Goal: Transaction & Acquisition: Purchase product/service

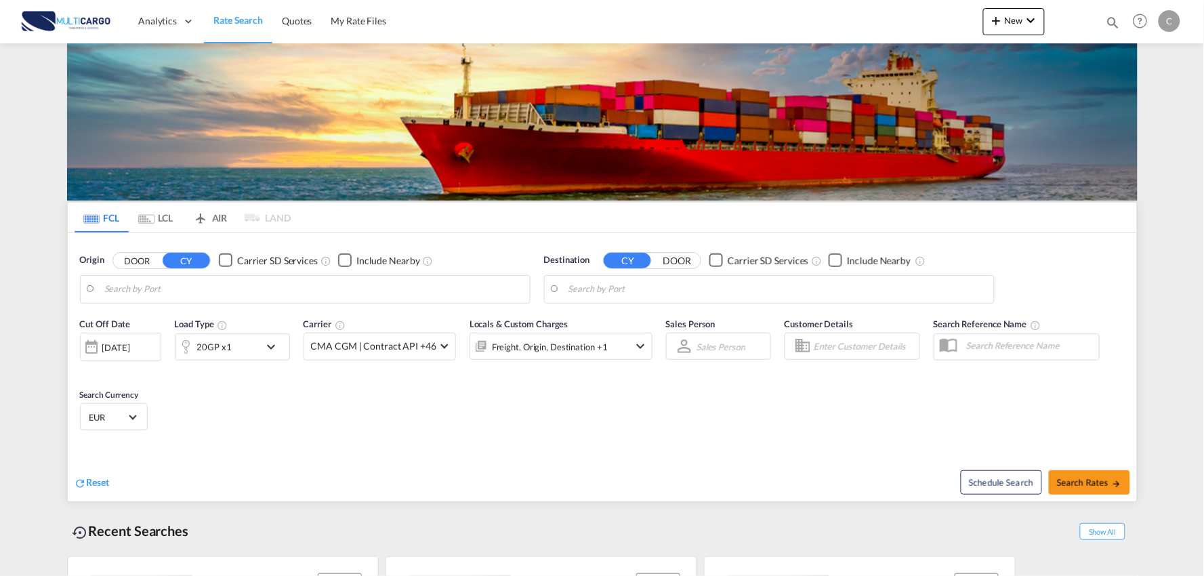
type input "Port of Qingdao, Qingdao, CNTAO"
type input "Leixoes, Leixoes, PTLEI"
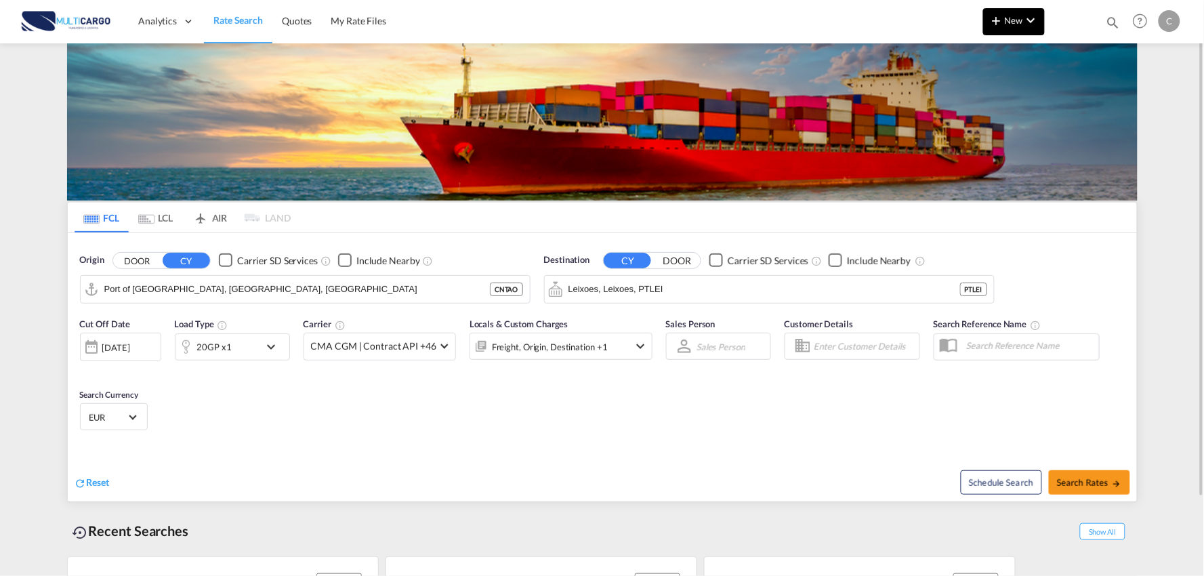
click at [1023, 16] on md-icon "icon-chevron-down" at bounding box center [1031, 20] width 16 height 16
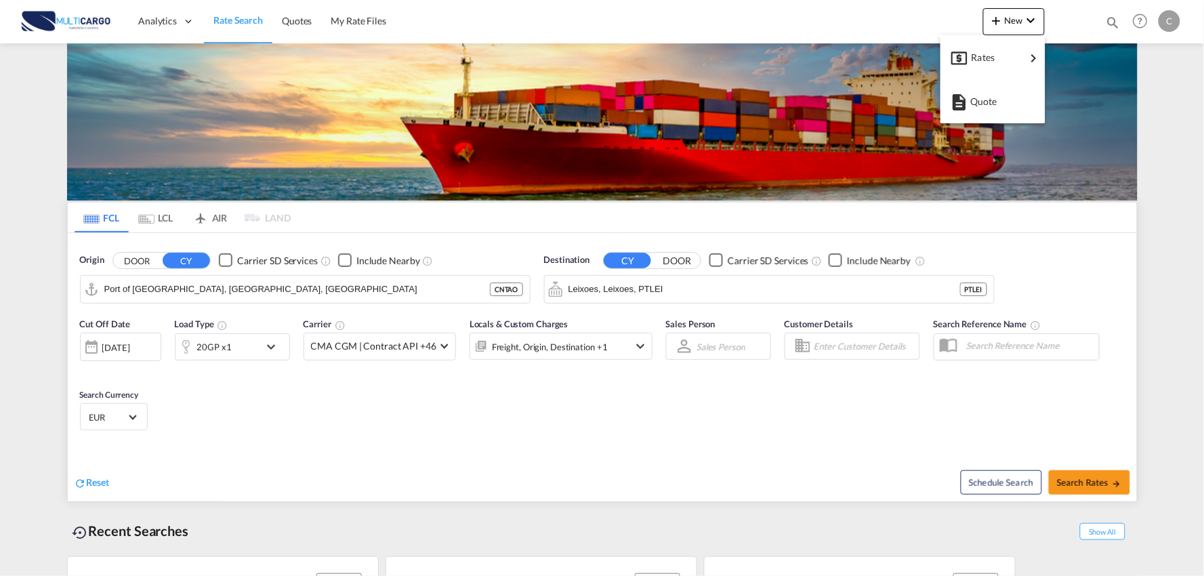
click at [673, 412] on md-backdrop at bounding box center [602, 288] width 1204 height 576
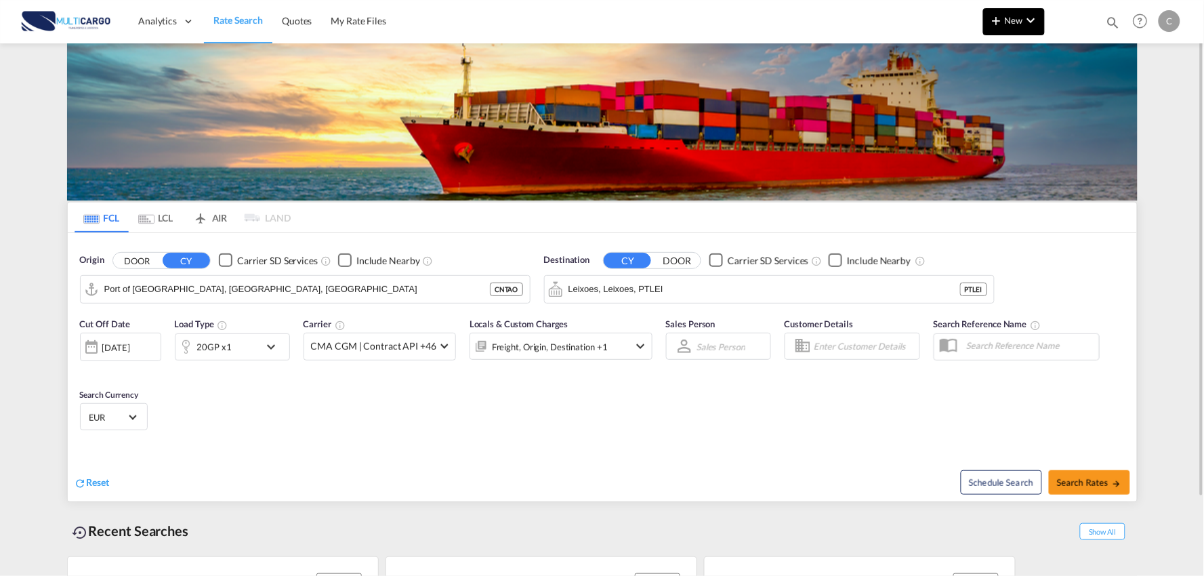
click at [996, 28] on md-icon "icon-plus 400-fg" at bounding box center [997, 20] width 16 height 16
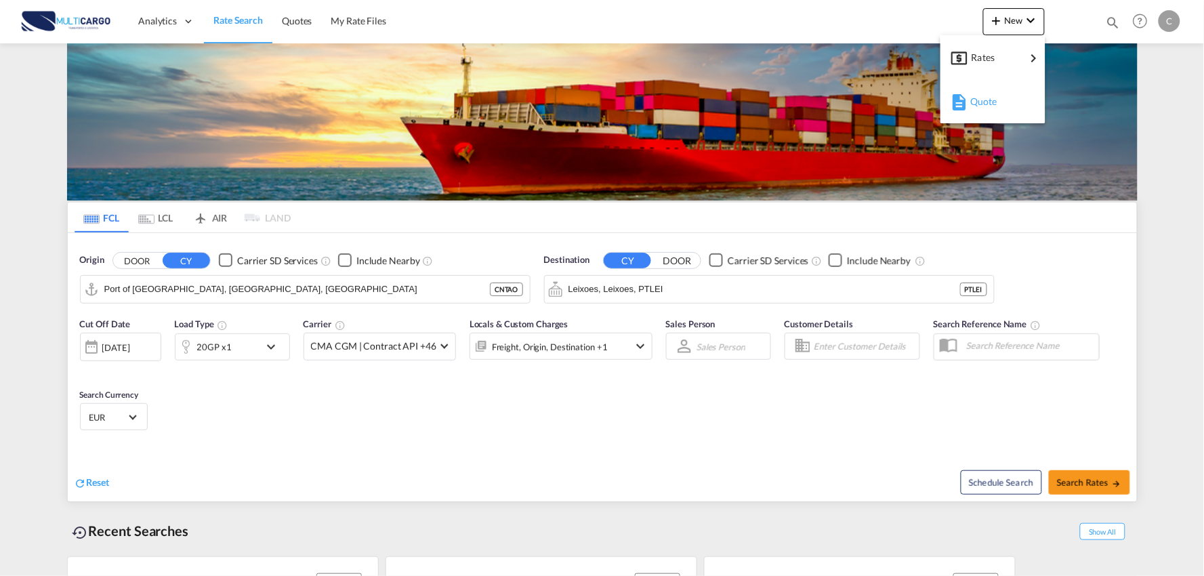
click at [971, 112] on span "Quote" at bounding box center [977, 101] width 15 height 27
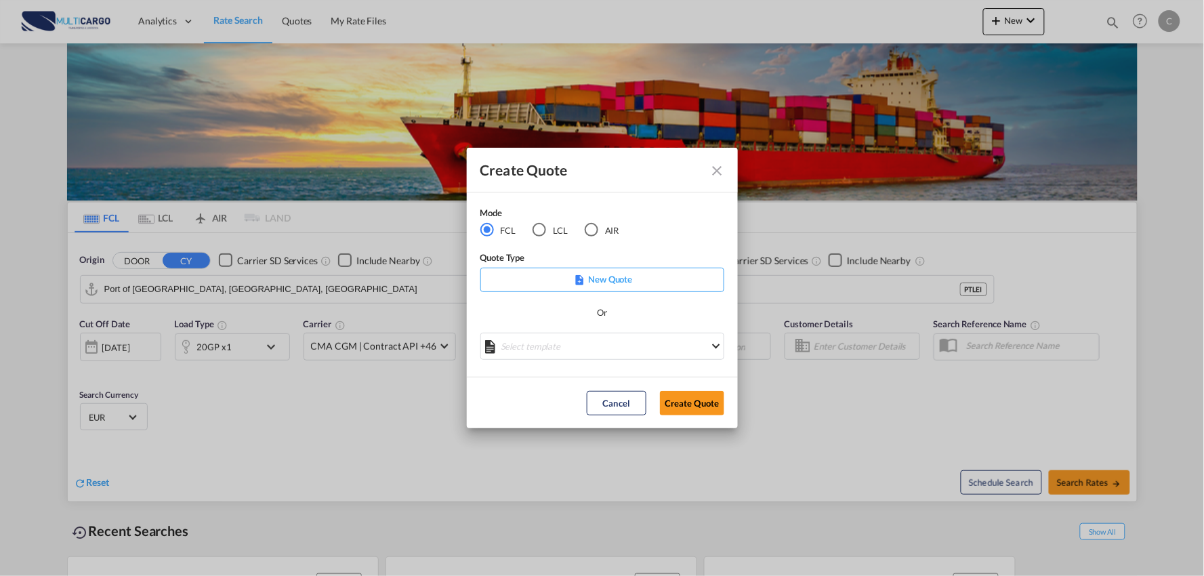
click at [535, 228] on div "LCL" at bounding box center [540, 230] width 14 height 14
click at [607, 349] on md-select "Select template EXP LCL Globelink 09/2025 Patricia Barroso | 12 Sep 2025 EXP UK…" at bounding box center [602, 346] width 244 height 27
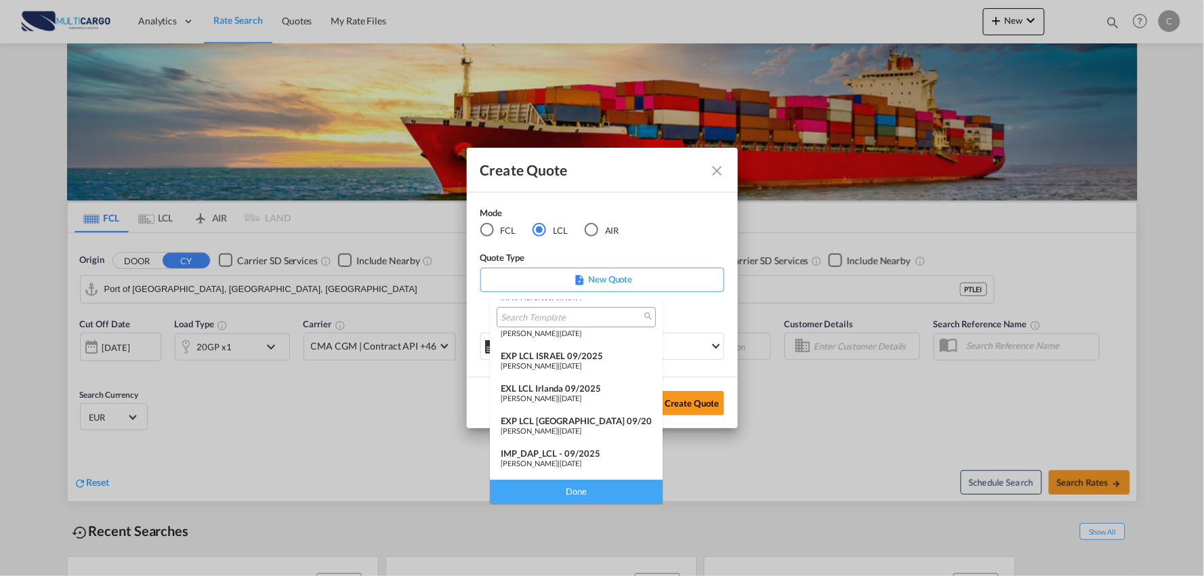
scroll to position [75, 0]
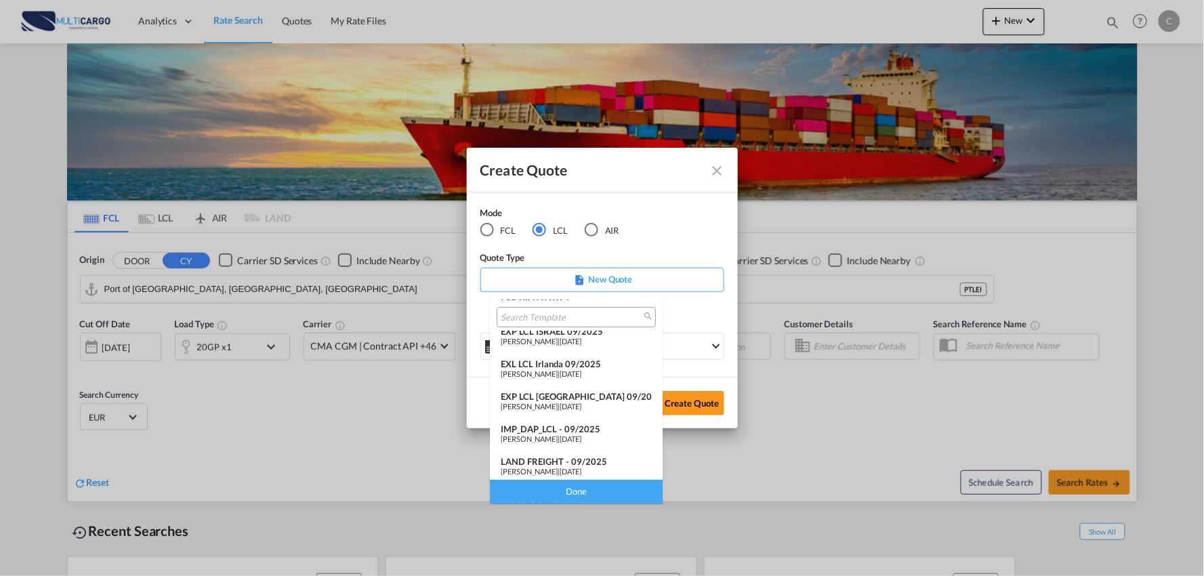
click at [571, 434] on span "12 Sep 2025" at bounding box center [571, 438] width 22 height 9
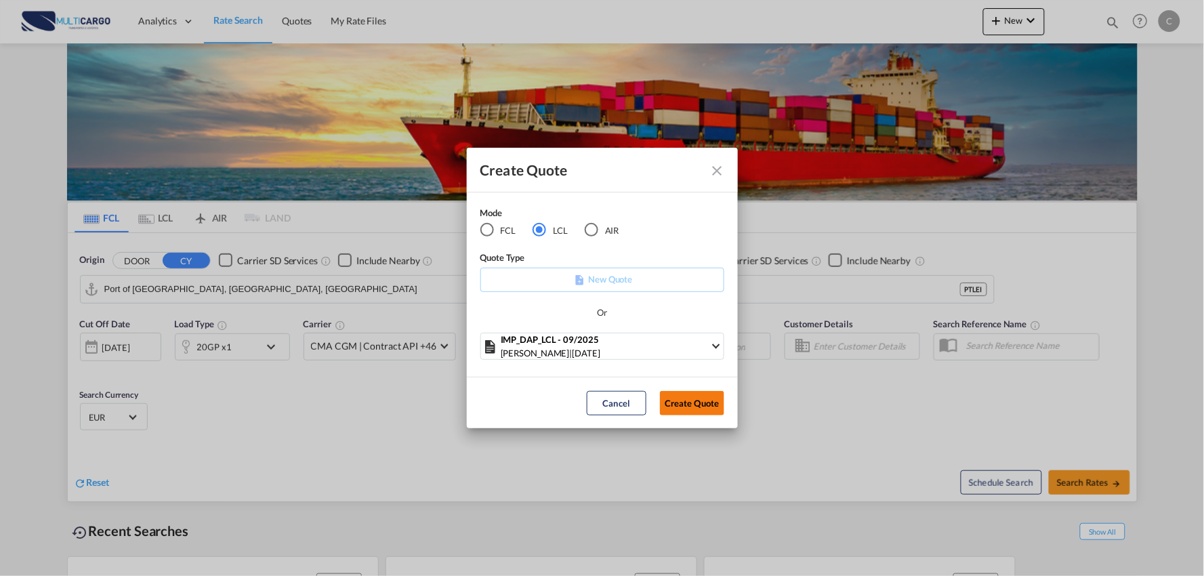
click at [689, 400] on button "Create Quote" at bounding box center [692, 403] width 64 height 24
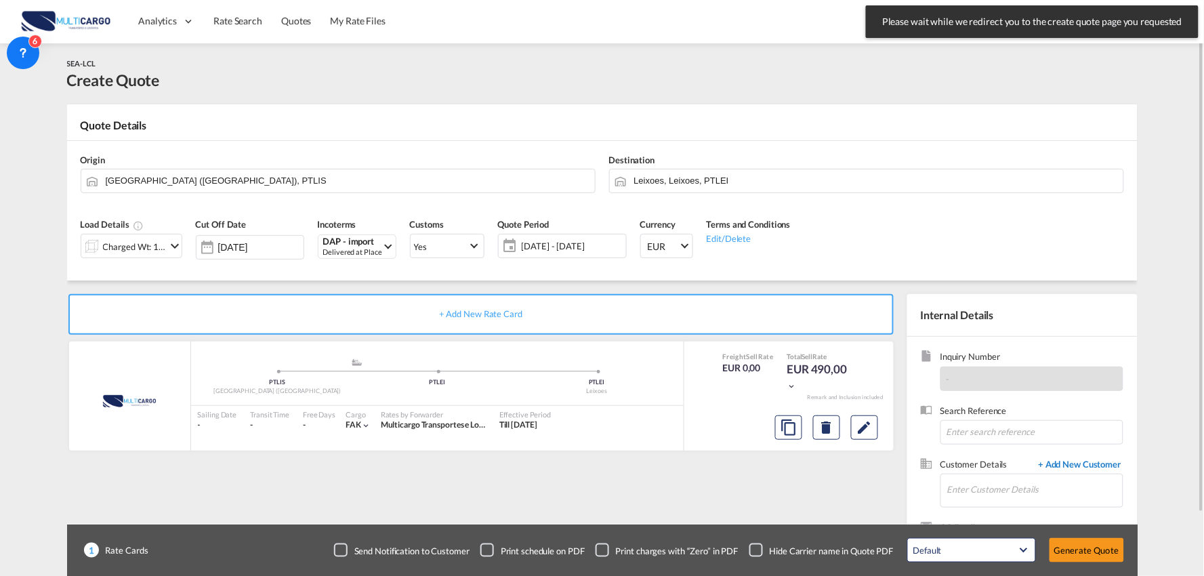
click at [1067, 463] on span "+ Add New Customer" at bounding box center [1077, 466] width 91 height 16
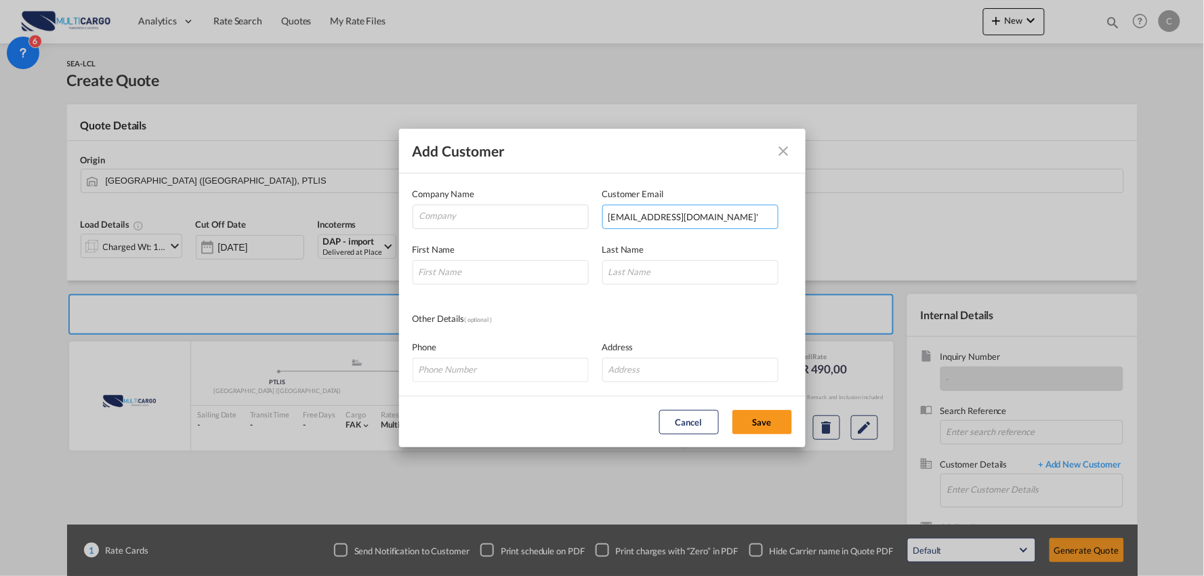
click at [734, 213] on input "'sales11@ksl-logistics.co.id'" at bounding box center [690, 217] width 176 height 24
click at [611, 213] on input "'sales11@ksl-logistics.co.id" at bounding box center [690, 217] width 176 height 24
type input "sales11@ksl-logistics.co.id"
drag, startPoint x: 478, startPoint y: 351, endPoint x: 485, endPoint y: 344, distance: 10.1
click at [478, 351] on div "Phone" at bounding box center [508, 361] width 190 height 42
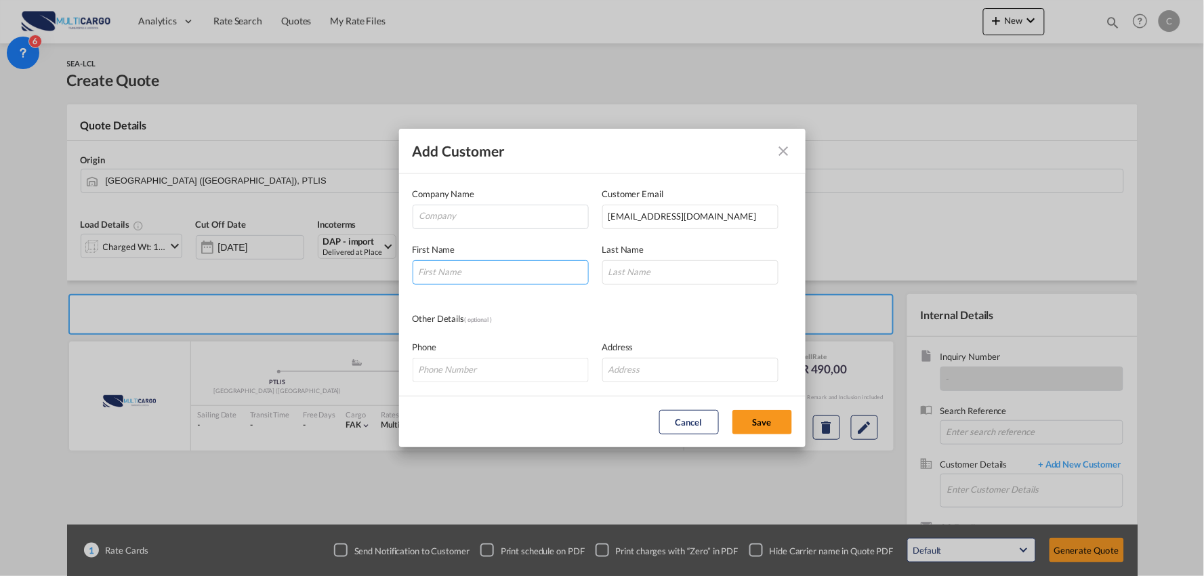
drag, startPoint x: 488, startPoint y: 272, endPoint x: 434, endPoint y: 283, distance: 55.4
click at [487, 272] on input "Add Customer Company ..." at bounding box center [501, 272] width 176 height 24
paste input "Syiva"
type input "Syiva"
click at [651, 271] on input "Add Customer Company ..." at bounding box center [690, 272] width 176 height 24
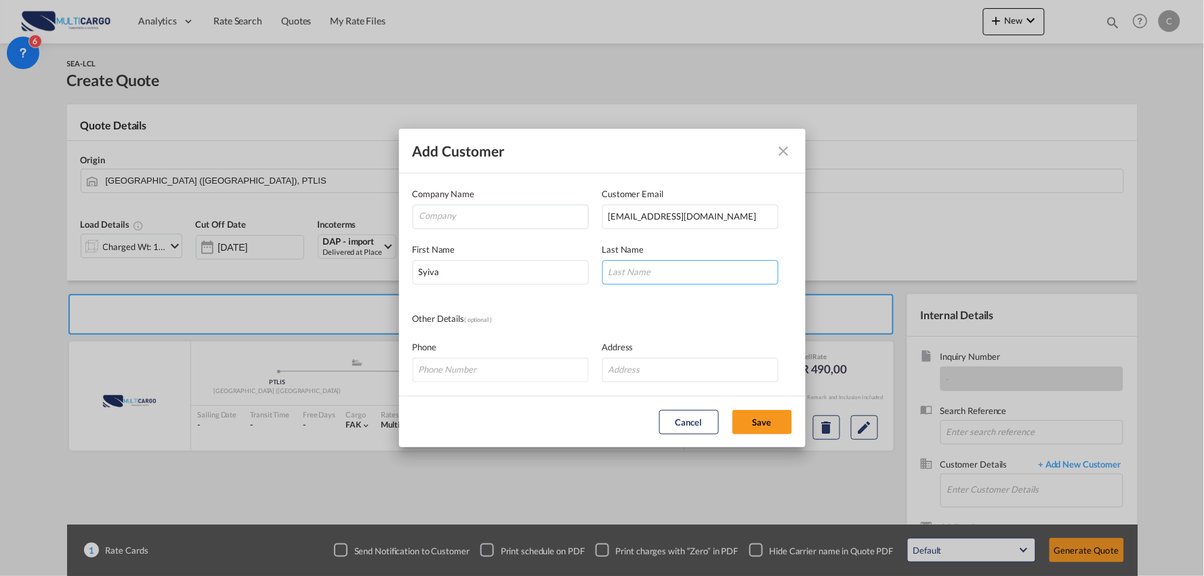
paste input "Setya Ningrum"
type input "Setya Ningrum"
click at [464, 205] on md-autocomplete "Add Customer Company ..." at bounding box center [501, 217] width 176 height 24
click at [461, 210] on input "Company" at bounding box center [503, 215] width 169 height 20
paste input "PT. KARISMA SEJAHTERA LOGISTIK"
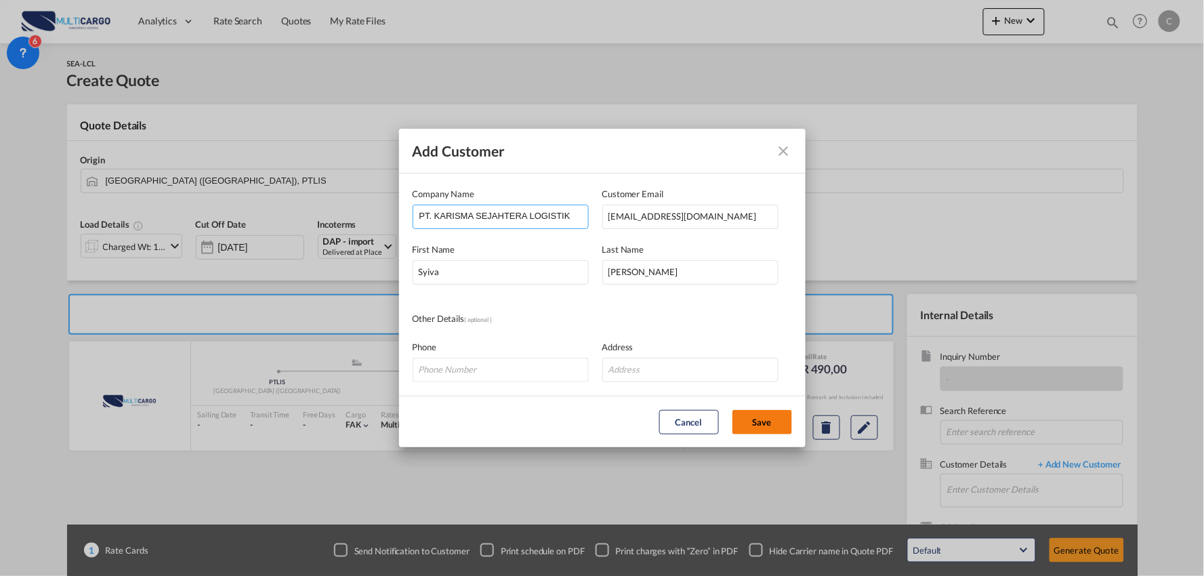
type input "PT. KARISMA SEJAHTERA LOGISTIK"
click at [776, 421] on button "Save" at bounding box center [763, 422] width 60 height 24
type input "PT. KARISMA SEJAHTERA LOGISTIK, Syiva Setya Ningrum, sales11@ksl-logistics.co.id"
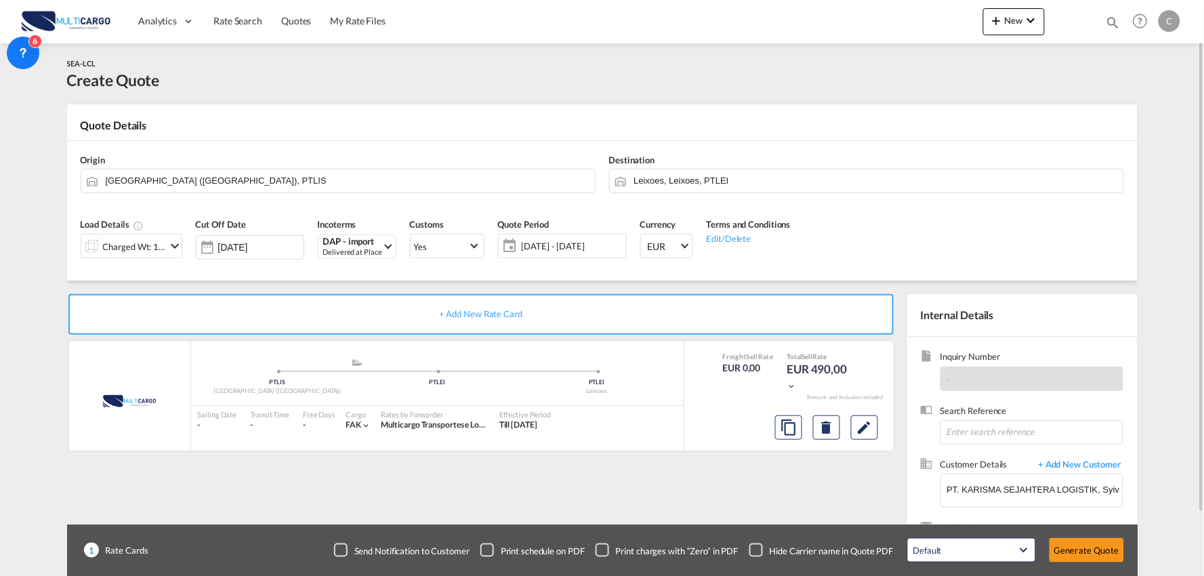
click at [760, 545] on div "Checkbox No Ink" at bounding box center [757, 550] width 14 height 14
click at [733, 505] on div "+ Add New Rate Card MultiCargo added by you .a{fill:#aaa8ad;} .a{fill:#aaa8ad;}…" at bounding box center [484, 435] width 834 height 283
click at [588, 502] on div "+ Add New Rate Card MultiCargo added by you .a{fill:#aaa8ad;} .a{fill:#aaa8ad;}…" at bounding box center [484, 435] width 834 height 283
click at [640, 489] on div "+ Add New Rate Card MultiCargo added by you .a{fill:#aaa8ad;} .a{fill:#aaa8ad;}…" at bounding box center [484, 435] width 834 height 283
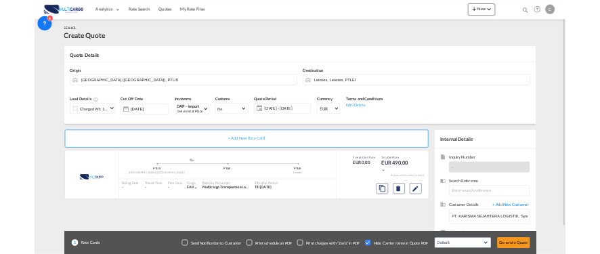
scroll to position [70, 0]
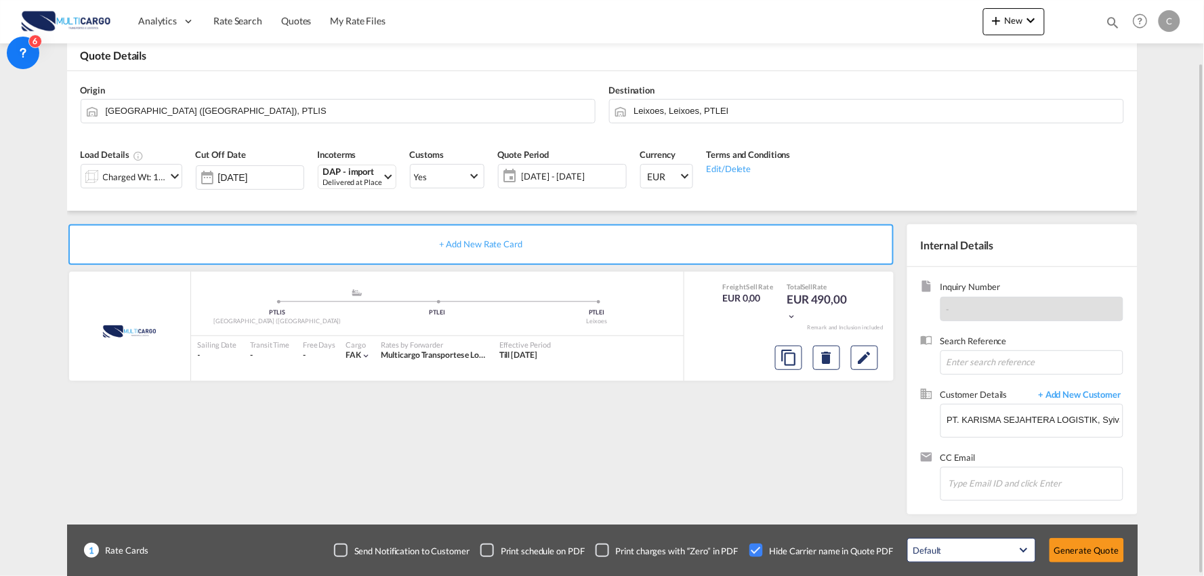
click at [401, 448] on div "+ Add New Rate Card MultiCargo added by you .a{fill:#aaa8ad;} .a{fill:#aaa8ad;}…" at bounding box center [484, 365] width 834 height 283
click at [620, 429] on div "+ Add New Rate Card MultiCargo added by you .a{fill:#aaa8ad;} .a{fill:#aaa8ad;}…" at bounding box center [484, 365] width 834 height 283
drag, startPoint x: 489, startPoint y: 472, endPoint x: 7, endPoint y: 459, distance: 482.0
click at [492, 470] on div "+ Add New Rate Card MultiCargo added by you .a{fill:#aaa8ad;} .a{fill:#aaa8ad;}…" at bounding box center [484, 365] width 834 height 283
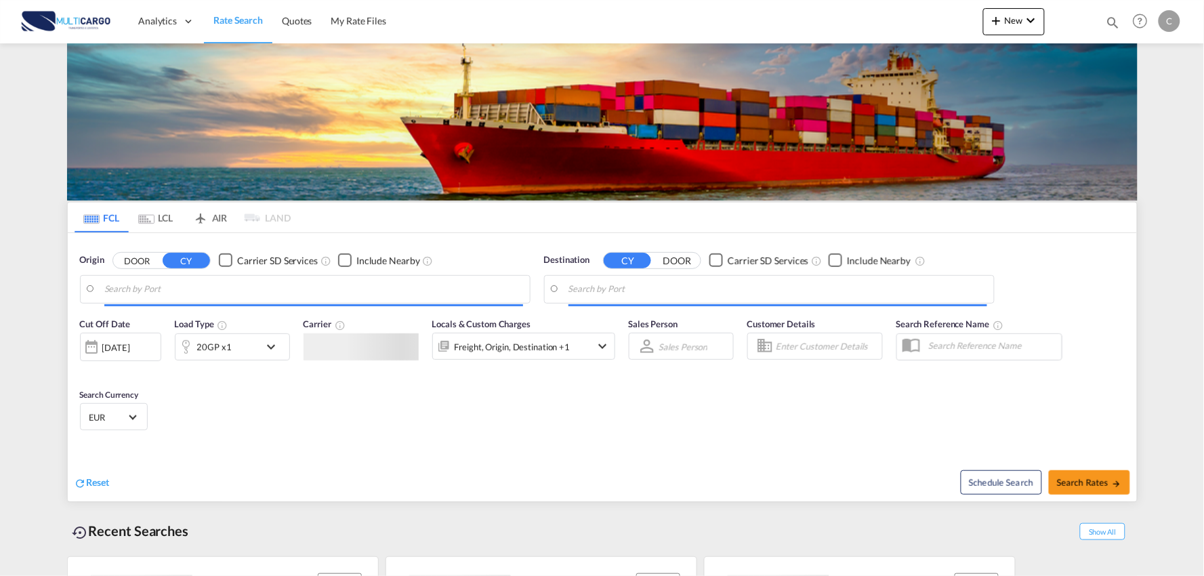
type input "Port of [GEOGRAPHIC_DATA], [GEOGRAPHIC_DATA], [GEOGRAPHIC_DATA]"
type input "Leixoes, Leixoes, PTLEI"
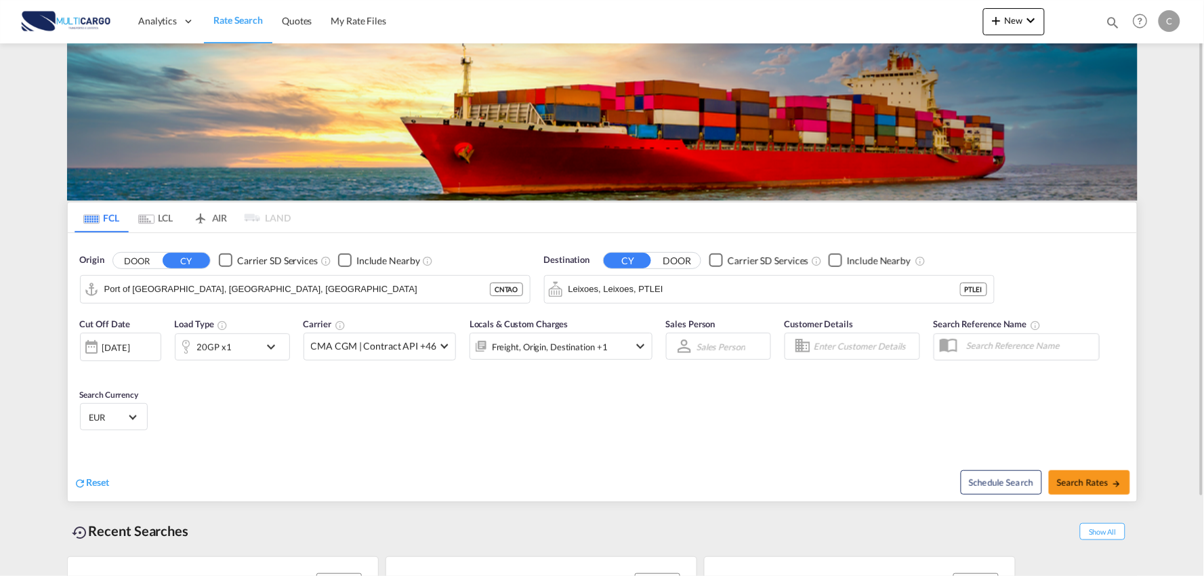
click at [615, 441] on div "Cut Off Date [DATE] [DATE] Load Type 20GP x1 Carrier CMA CGM | Contract API +46…" at bounding box center [602, 376] width 1069 height 132
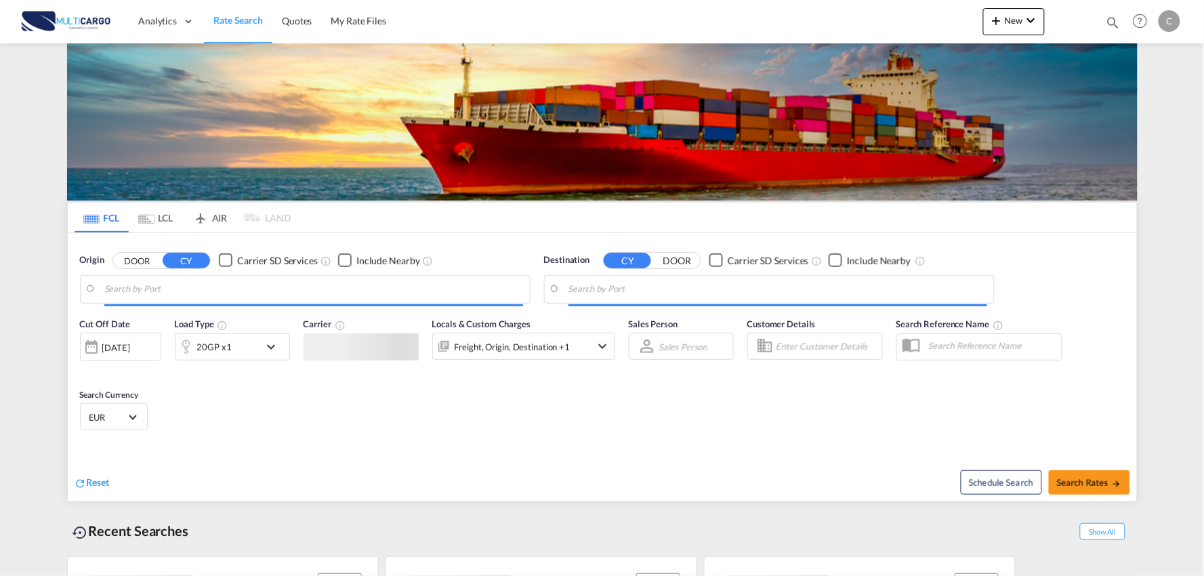
type input "Port of [GEOGRAPHIC_DATA], [GEOGRAPHIC_DATA], [GEOGRAPHIC_DATA]"
type input "Leixoes, Leixoes, PTLEI"
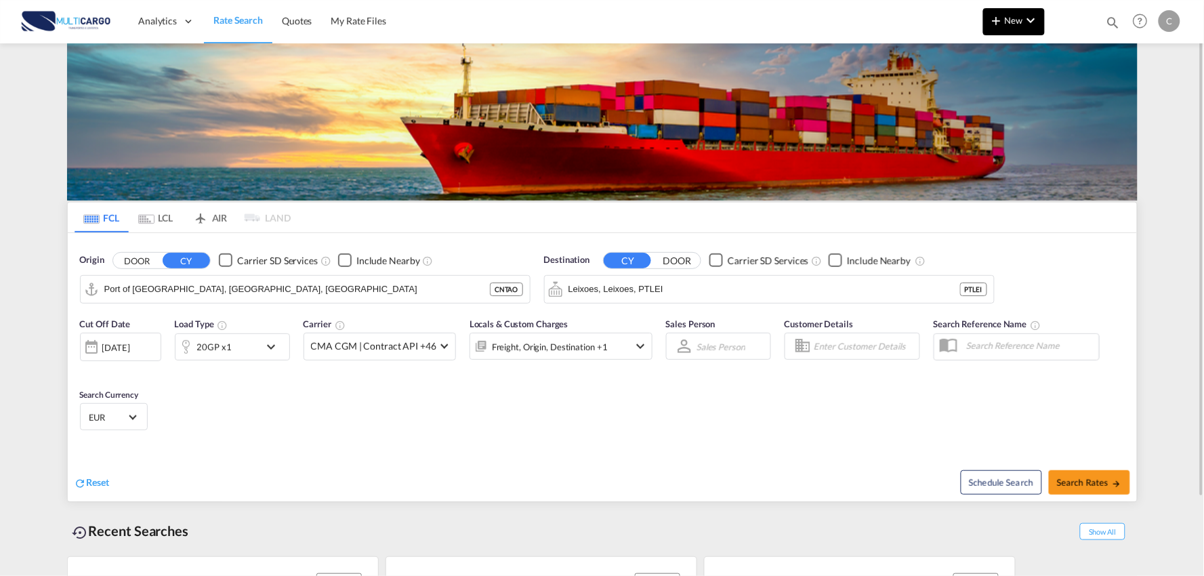
click at [1017, 23] on span "New" at bounding box center [1014, 20] width 51 height 11
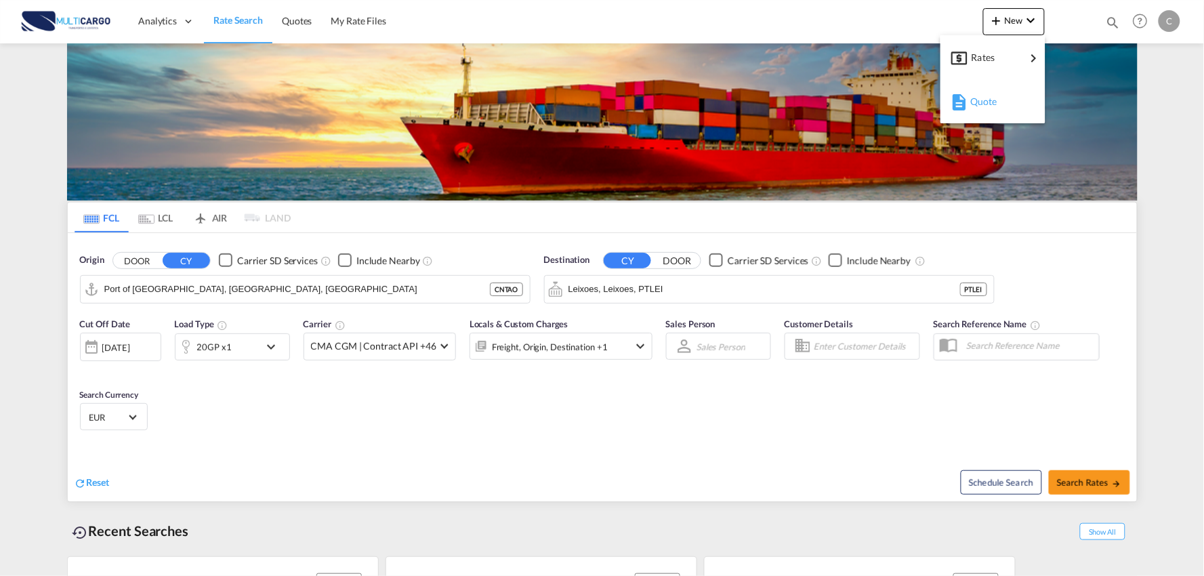
click at [979, 103] on span "Quote" at bounding box center [977, 101] width 15 height 27
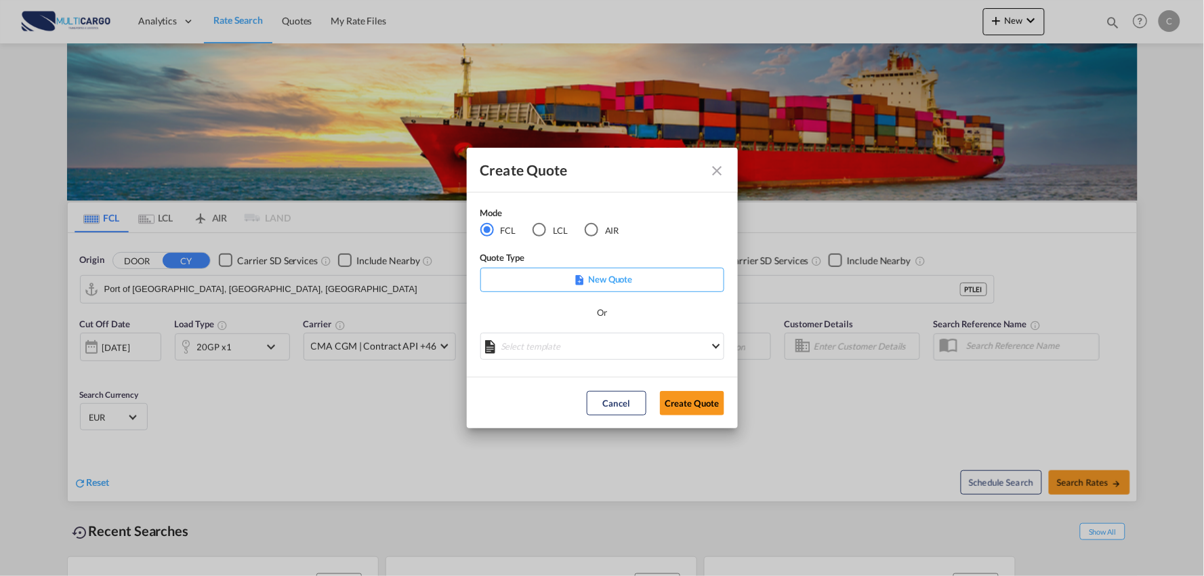
click at [668, 192] on div "Mode FCL LCL AIR Quote Type New Quote Or Select template EXP EXW MERC.Nacional …" at bounding box center [602, 284] width 271 height 185
click at [597, 356] on md-select "Select template EXP EXW MERC.Nacional 09/2025 Patricia Barroso | 12 Sep 2025 IM…" at bounding box center [602, 346] width 244 height 27
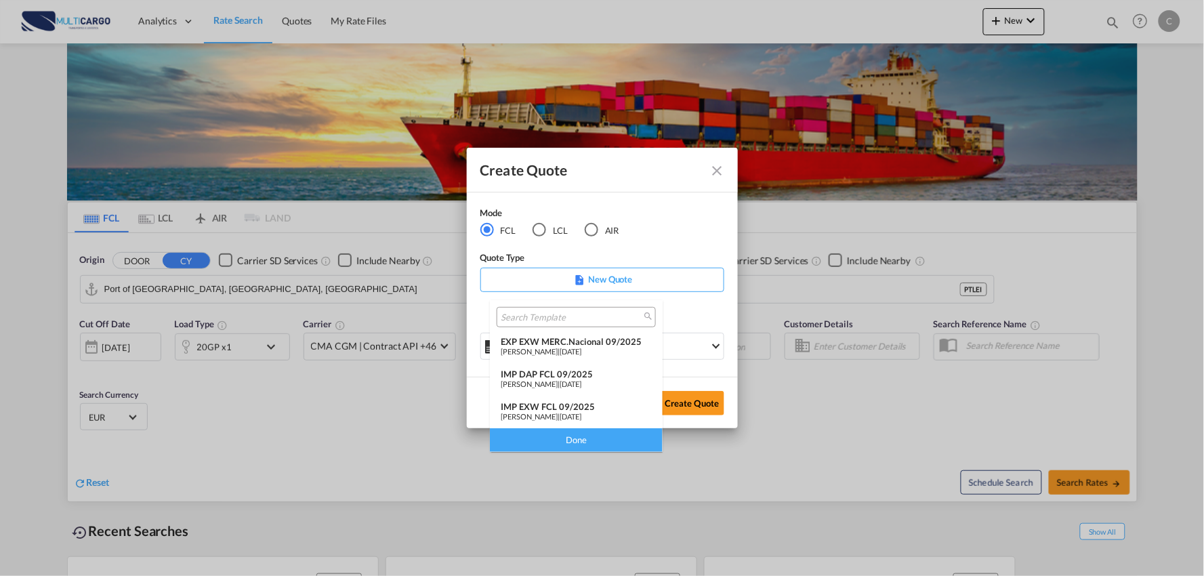
click at [563, 377] on div "IMP DAP FCL 09/2025" at bounding box center [576, 374] width 151 height 11
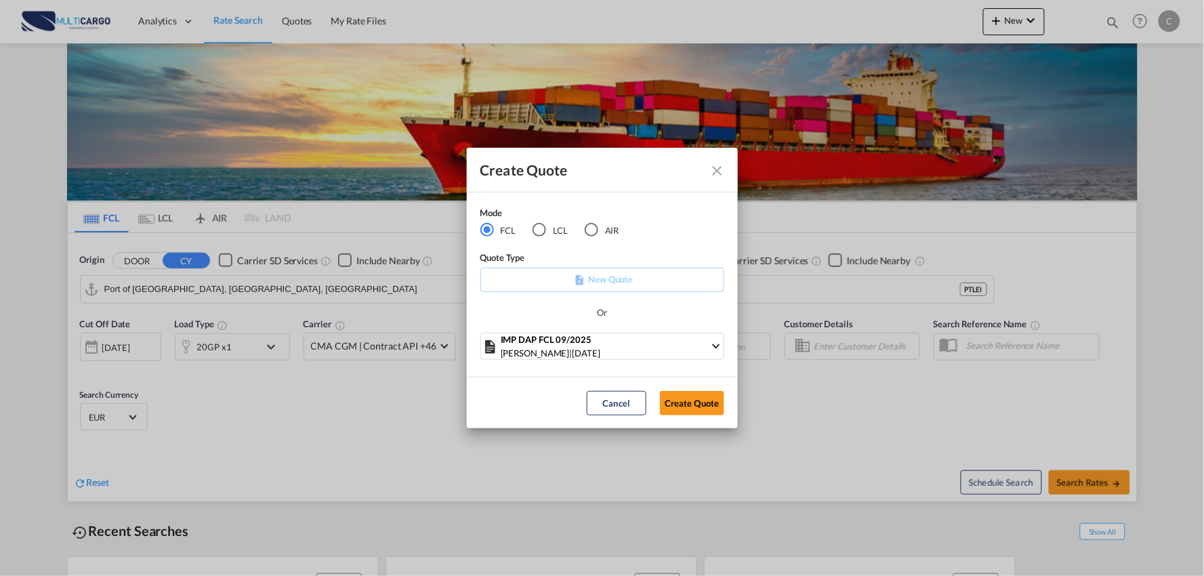
click at [586, 234] on div "AIR" at bounding box center [592, 230] width 14 height 14
click at [604, 346] on md-select "Select template EXP EXW AIR 09/2025 Patricia Barroso | 12 Sep 2025 IMP_DAP_AIR …" at bounding box center [602, 346] width 244 height 27
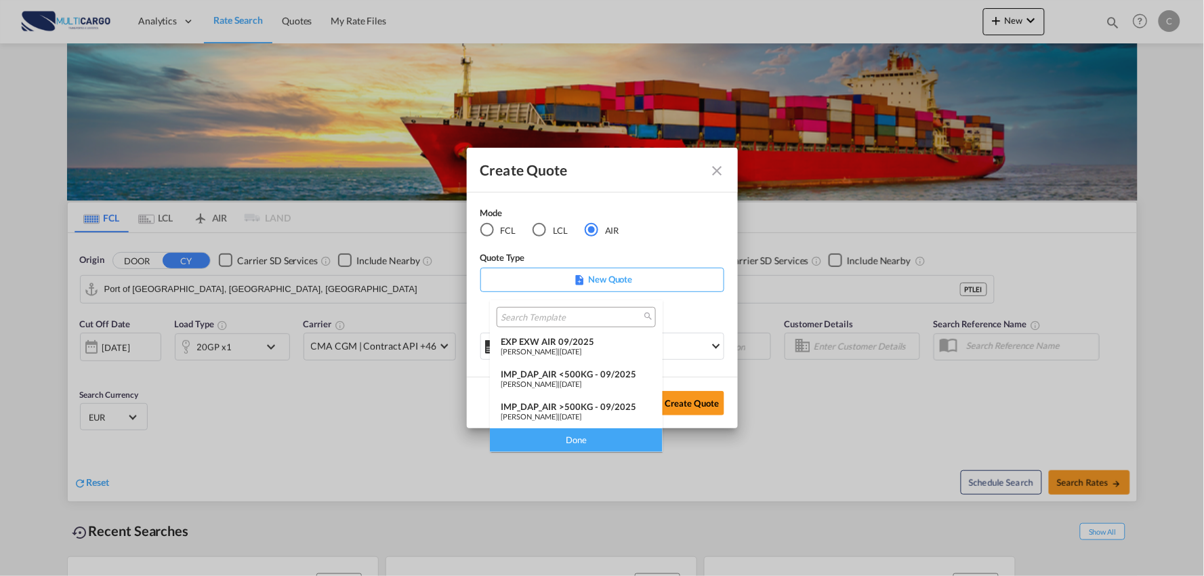
click at [586, 407] on div "IMP_DAP_AIR >500KG - 09/2025" at bounding box center [576, 406] width 151 height 11
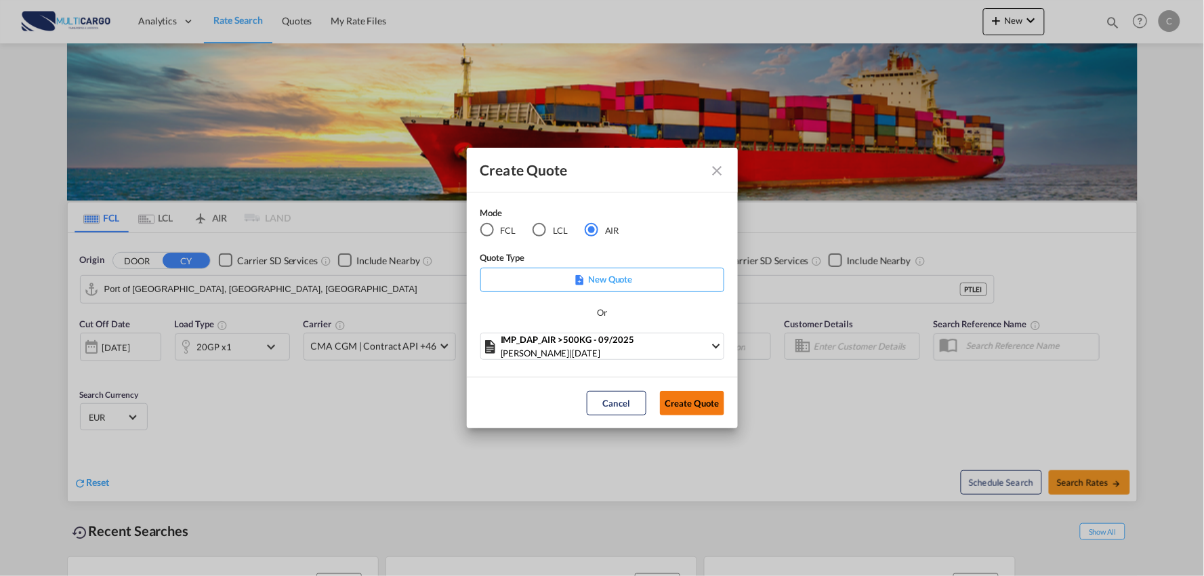
click at [713, 411] on button "Create Quote" at bounding box center [692, 403] width 64 height 24
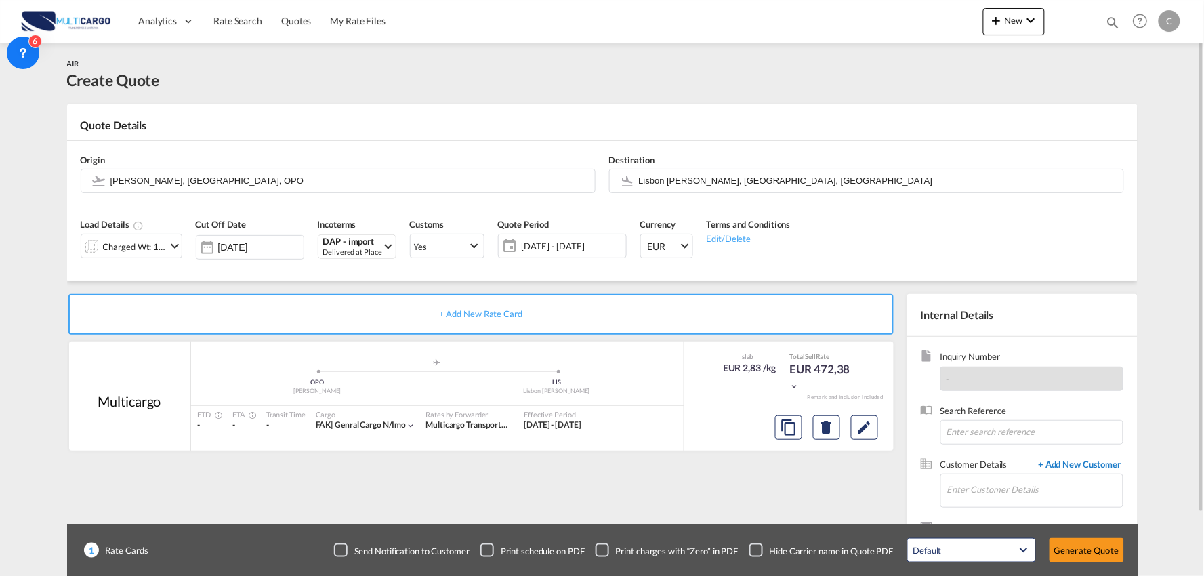
click at [1064, 469] on span "+ Add New Customer" at bounding box center [1077, 466] width 91 height 16
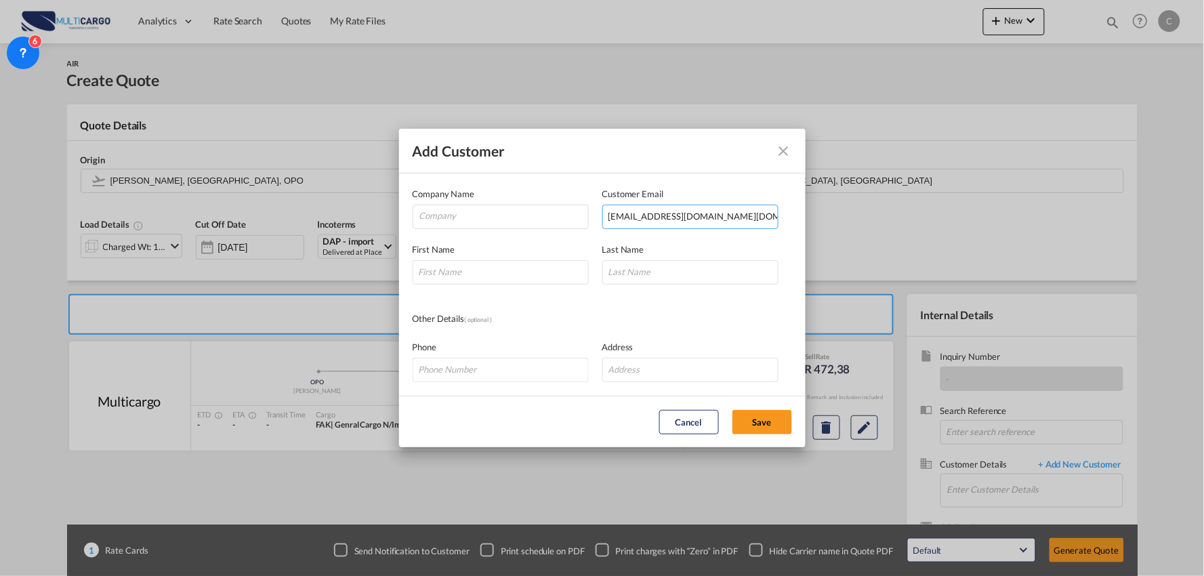
click at [652, 213] on input "'charles.li@top-chosen.com'" at bounding box center [690, 217] width 176 height 24
click at [744, 219] on input "'charles.li@top-chosen.com'" at bounding box center [690, 217] width 176 height 24
click at [611, 215] on input "'charles.li@top-chosen.com" at bounding box center [690, 217] width 176 height 24
type input "charles.li@top-chosen.com"
click at [443, 280] on input "Add Customer Company ..." at bounding box center [501, 272] width 176 height 24
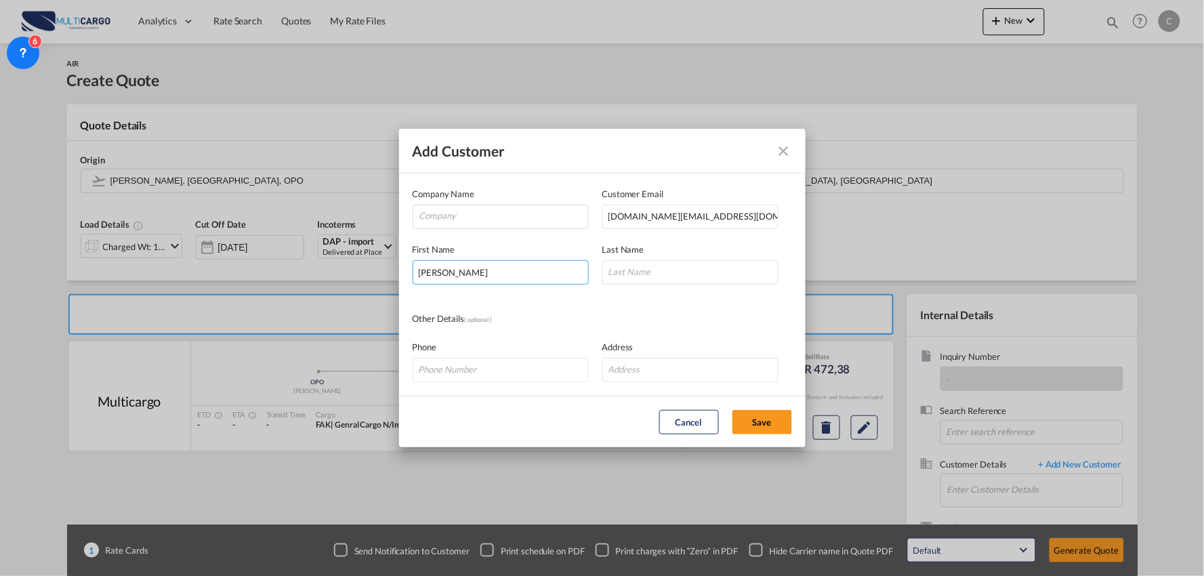
type input "cHARLES"
type input "li"
drag, startPoint x: 465, startPoint y: 270, endPoint x: 258, endPoint y: 268, distance: 206.7
click at [258, 268] on div "Add Customer Company Name Customer Email charles.li@top-chosen.com First Name c…" at bounding box center [602, 288] width 1204 height 576
type input "Charles"
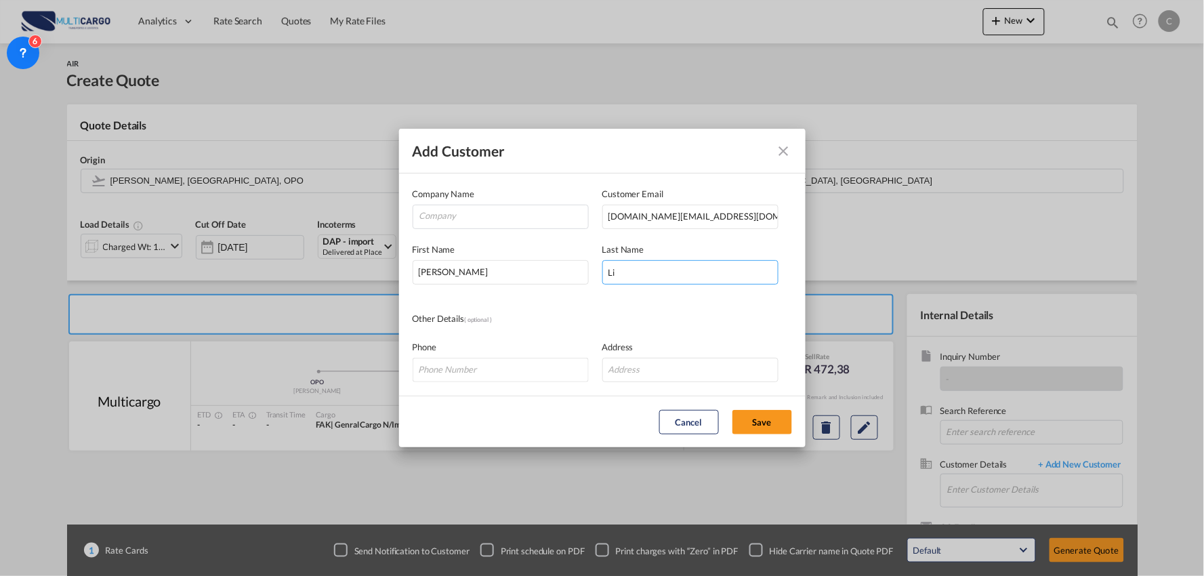
type input "Li"
click at [445, 218] on input "Company" at bounding box center [503, 215] width 169 height 20
paste input "Shanghai Top Chosen International Forwarding Co.,Ltd"
type input "Shanghai Top Chosen International Forwarding Co.,Ltd"
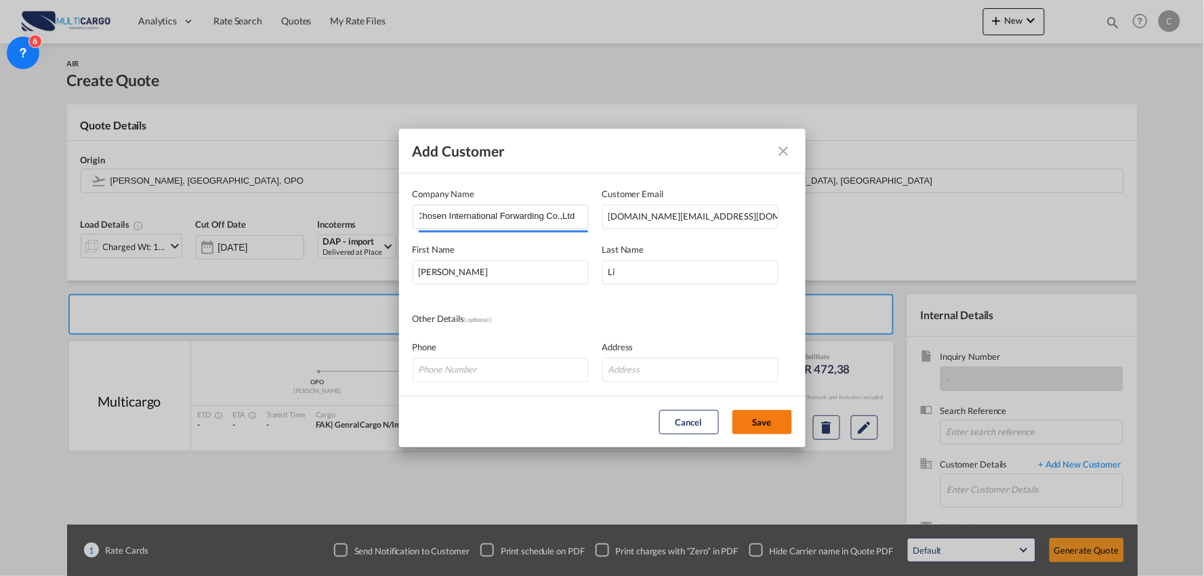
click at [762, 428] on button "Save" at bounding box center [763, 422] width 60 height 24
type input "Shanghai Top Chosen International Forwarding Co.,Ltd, Charles Li, charles.li@to…"
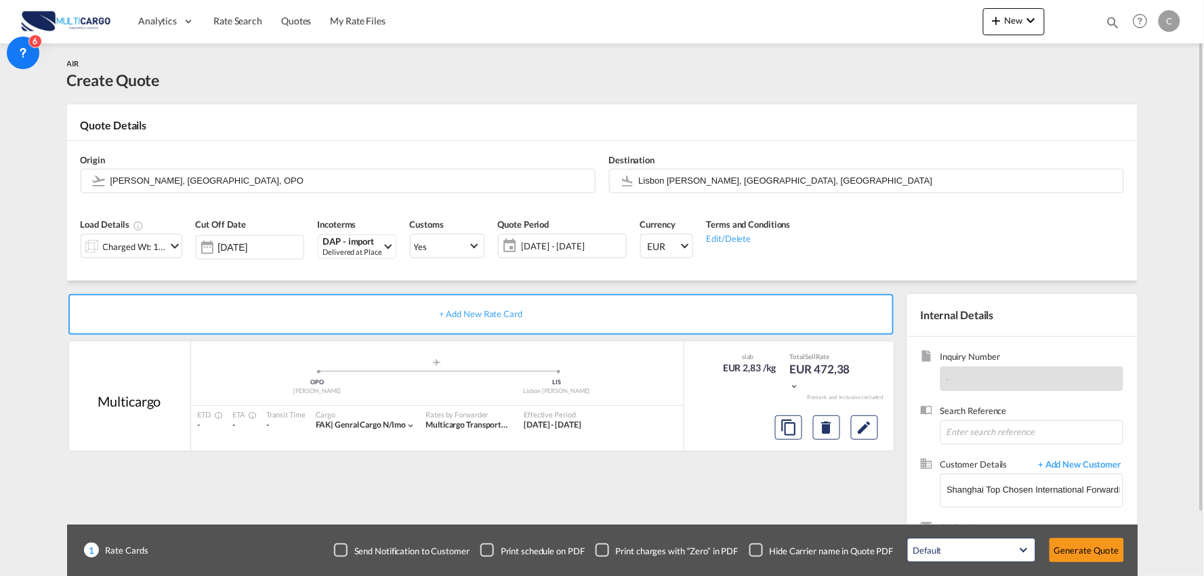
click at [140, 254] on div "Charged Wt: 166,67 KG" at bounding box center [135, 246] width 64 height 19
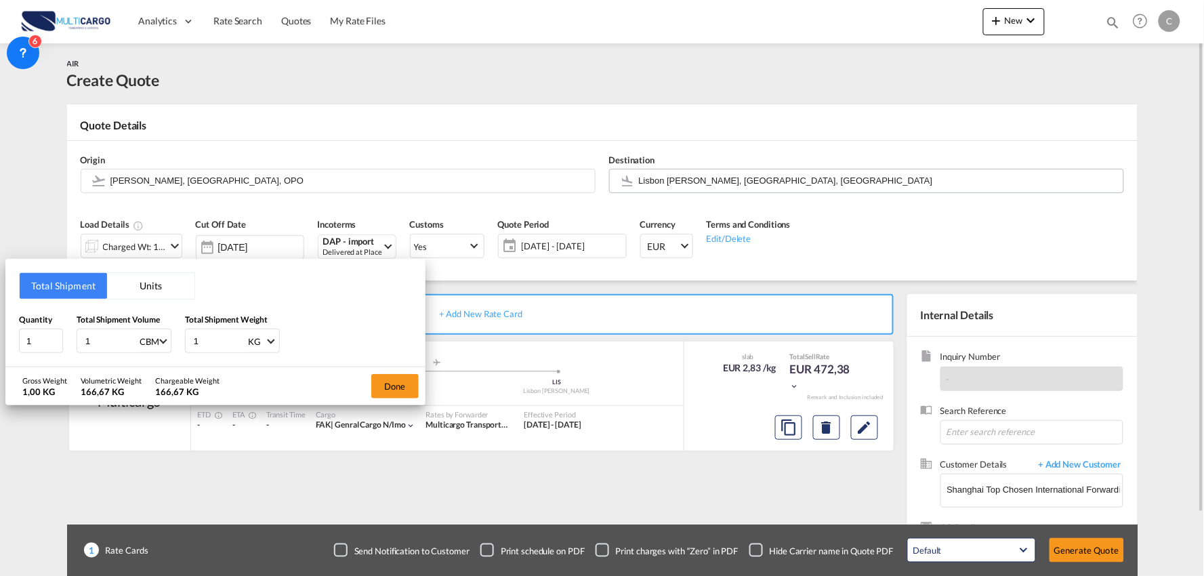
click at [701, 183] on div "Total Shipment Units Quantity 1 Total Shipment Volume 1 CBM CBM CFT KG LB Total…" at bounding box center [602, 288] width 1204 height 576
click at [699, 183] on input "Lisbon Portela, Lisbon, LIS" at bounding box center [878, 181] width 478 height 24
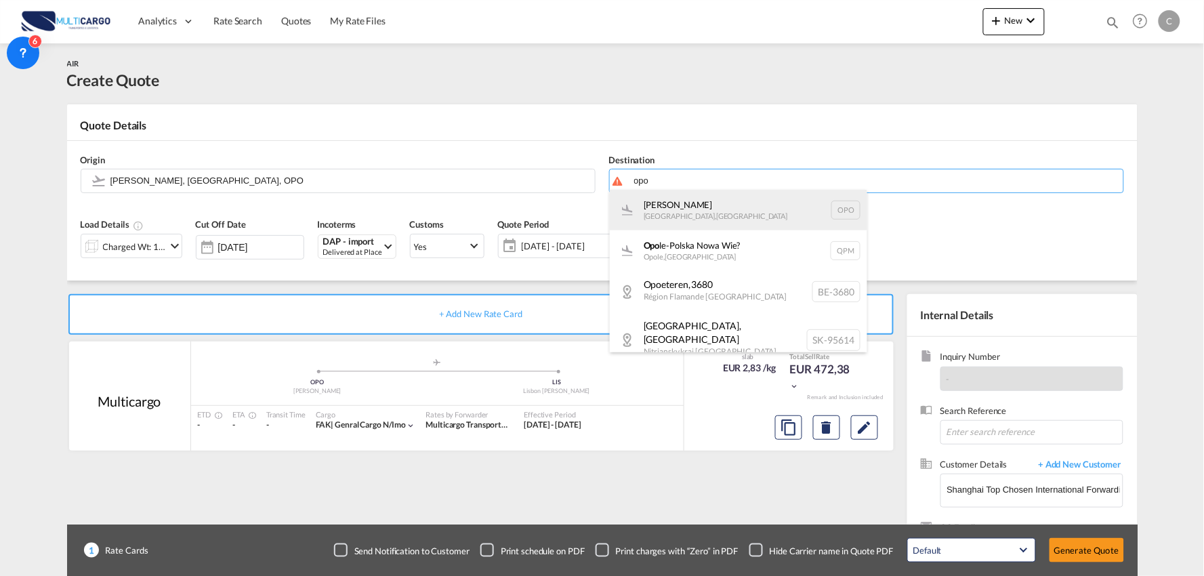
click at [686, 206] on div "Francisco de Sá Carneiro Porto , Portugal OPO" at bounding box center [739, 210] width 258 height 41
type input "Francisco de Sá Carneiro, Porto, OPO"
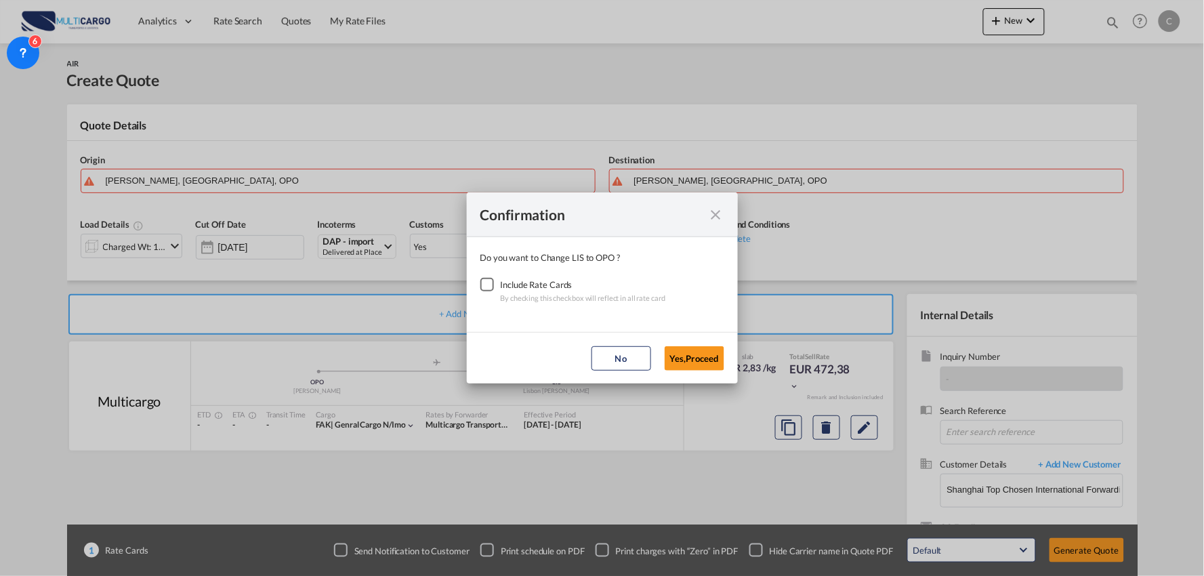
click at [491, 281] on div "Checkbox No Ink" at bounding box center [487, 285] width 14 height 14
click at [701, 362] on button "Yes,Proceed" at bounding box center [695, 358] width 60 height 24
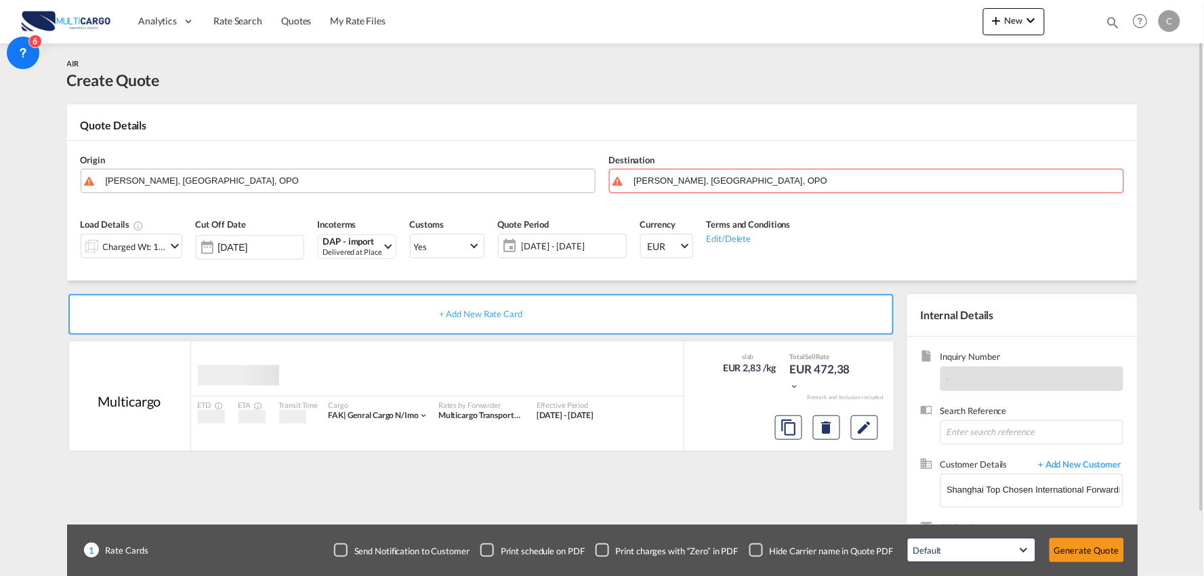
click at [242, 176] on input "Francisco de Sá Carneiro, Porto, OPO" at bounding box center [347, 181] width 483 height 24
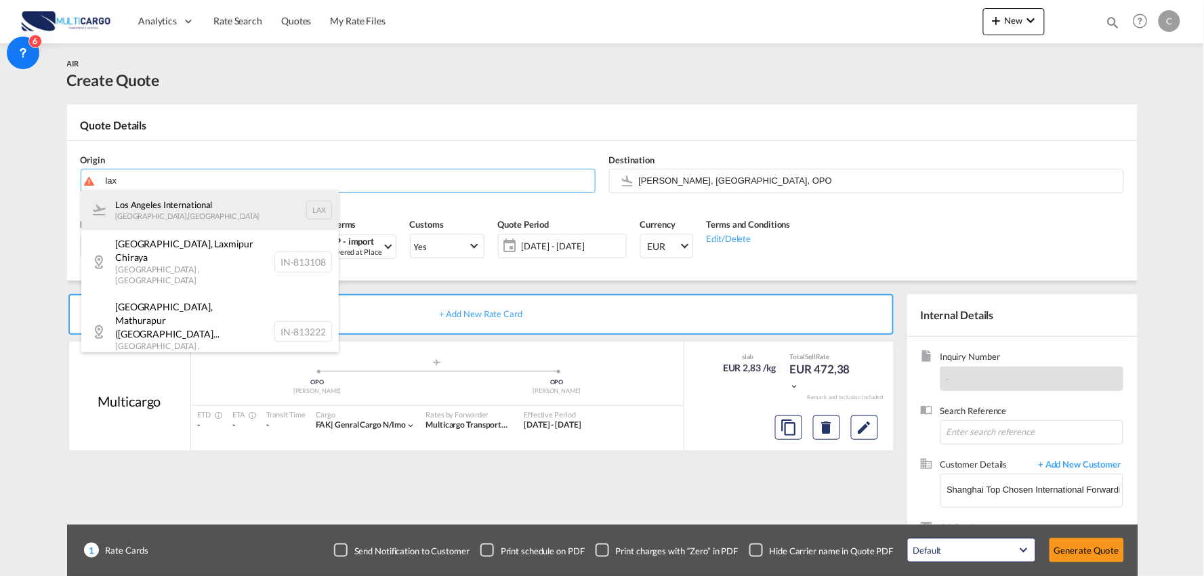
click at [144, 207] on div "Los Angeles International Los Angeles , United States LAX" at bounding box center [210, 210] width 258 height 41
type input "Los Angeles International, Los Angeles, LAX"
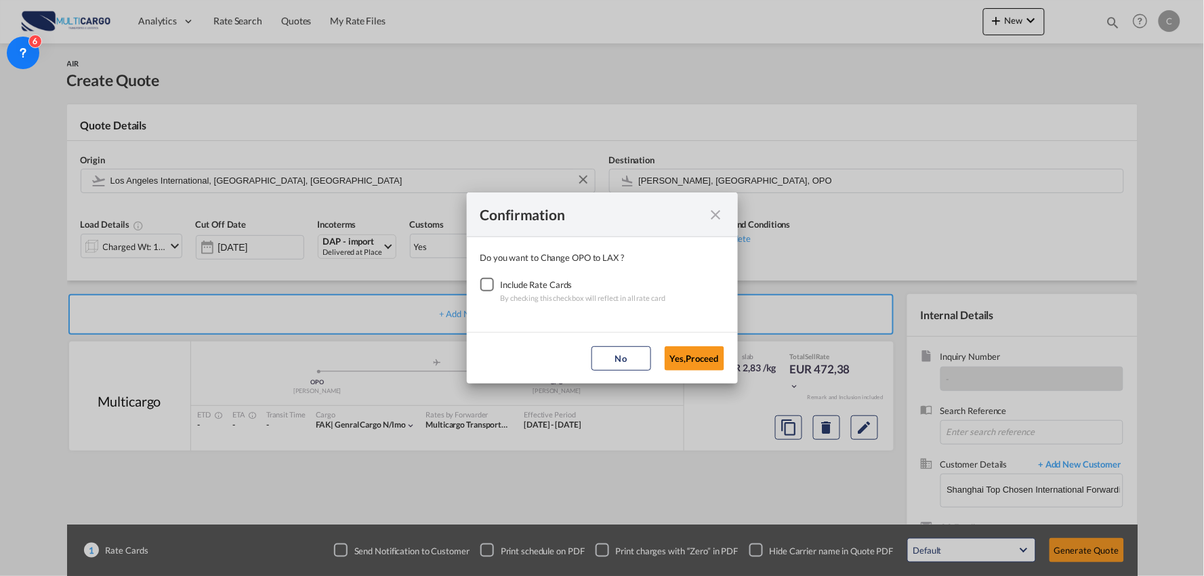
click at [488, 285] on div "Checkbox No Ink" at bounding box center [487, 285] width 14 height 14
click at [702, 357] on button "Yes,Proceed" at bounding box center [695, 358] width 60 height 24
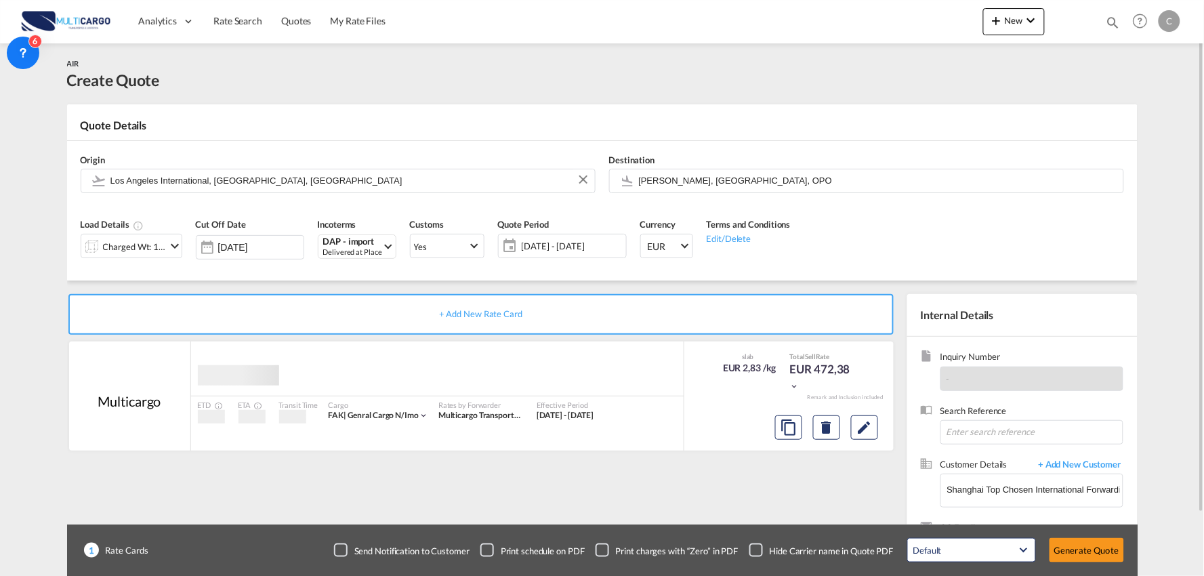
click at [132, 241] on div "Charged Wt: 166,67 KG" at bounding box center [135, 246] width 64 height 19
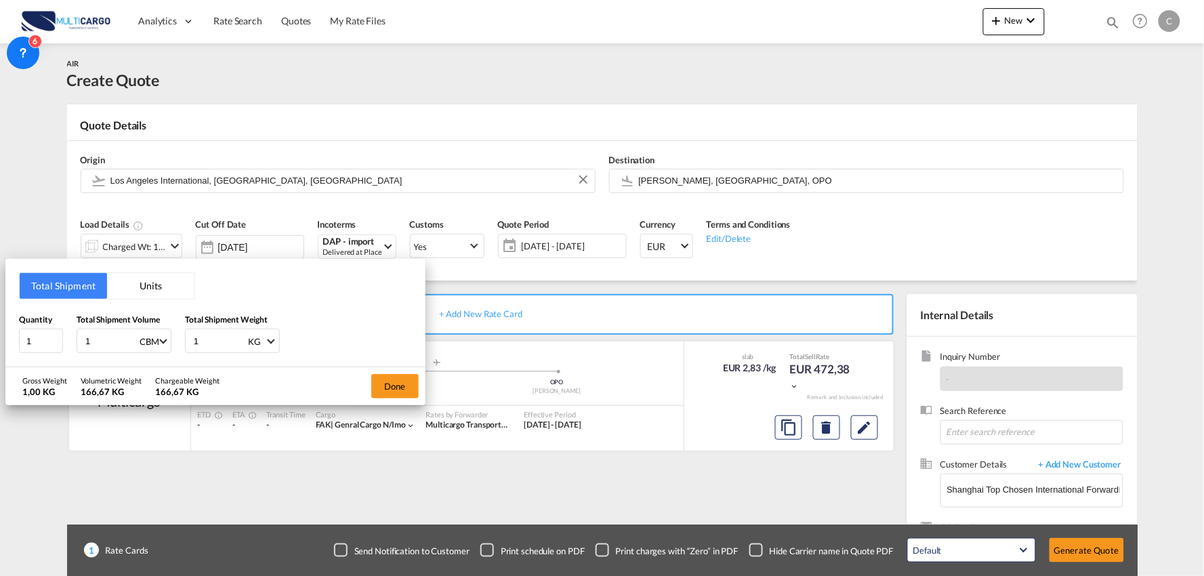
click at [176, 343] on div "Quantity 1 Total Shipment Volume 1 CBM CBM CFT KG LB Total Shipment Weight 1 KG…" at bounding box center [215, 333] width 393 height 41
type input "157"
drag, startPoint x: 89, startPoint y: 344, endPoint x: 0, endPoint y: 340, distance: 89.6
click at [7, 340] on div "Total Shipment Units Quantity 1 Total Shipment Volume 1 CBM CBM CFT KG LB Total…" at bounding box center [215, 313] width 420 height 108
type input "1.80"
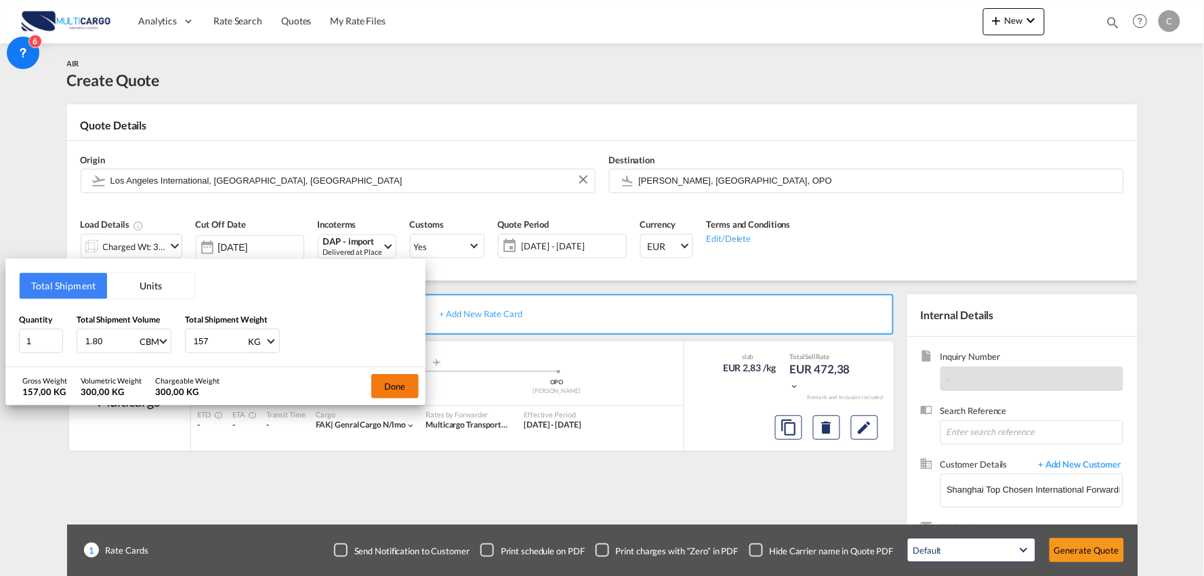
click at [402, 383] on button "Done" at bounding box center [394, 386] width 47 height 24
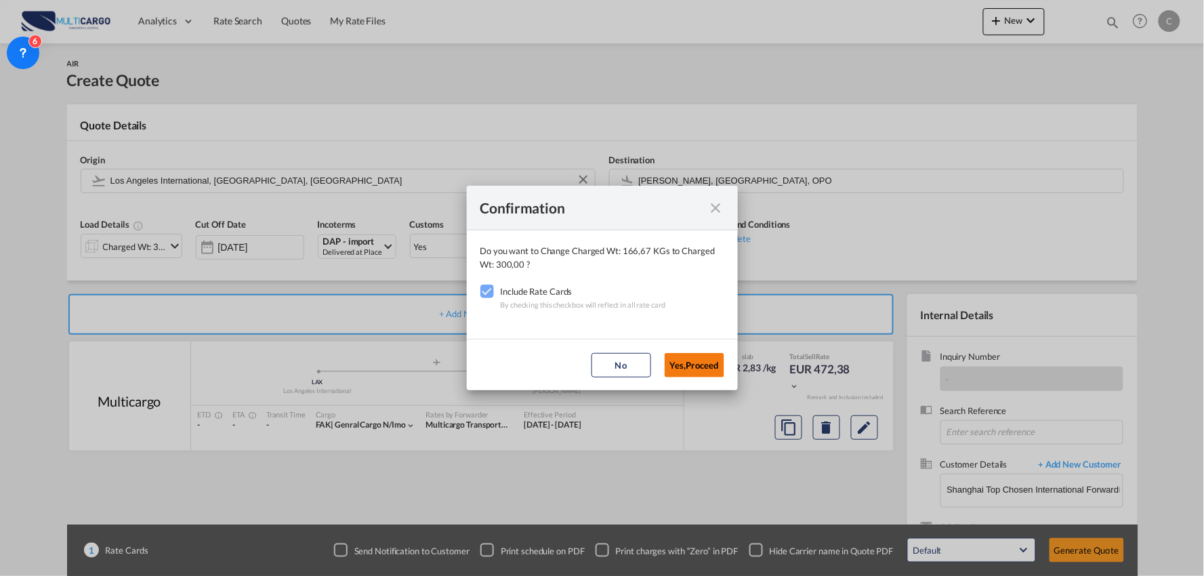
click at [693, 362] on button "Yes,Proceed" at bounding box center [695, 365] width 60 height 24
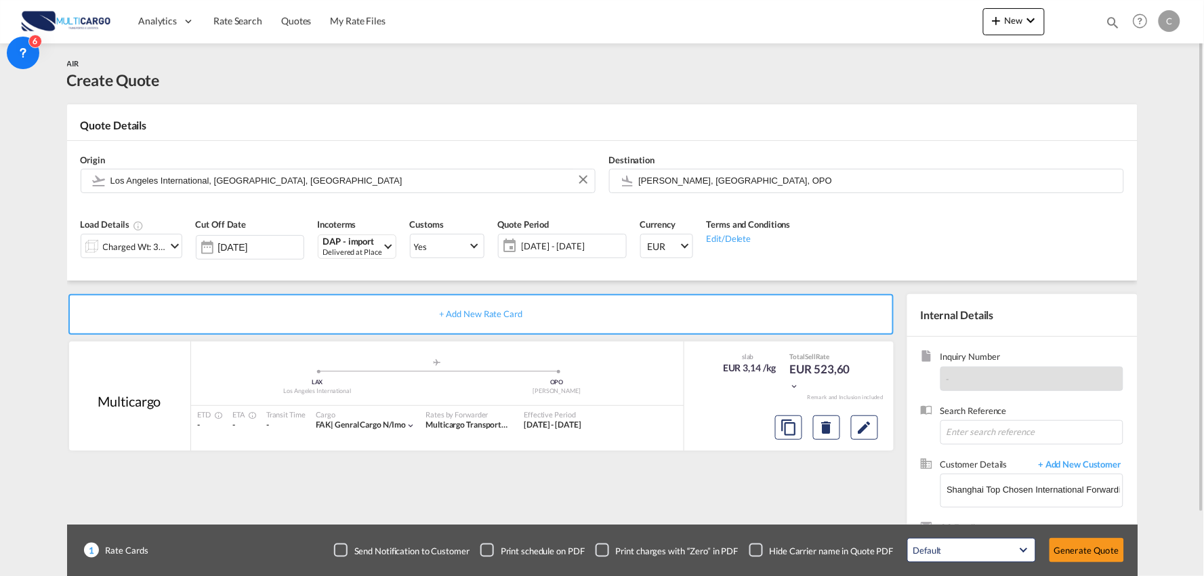
click at [746, 503] on div "+ Add New Rate Card Multicargo added by you .a{fill:#aaa8ad;} .a{fill:#aaa8ad;}…" at bounding box center [484, 435] width 834 height 283
click at [762, 547] on div "Checkbox No Ink" at bounding box center [757, 550] width 14 height 14
drag, startPoint x: 774, startPoint y: 490, endPoint x: 1019, endPoint y: 493, distance: 245.3
click at [776, 490] on div "+ Add New Rate Card Multicargo added by you .a{fill:#aaa8ad;} .a{fill:#aaa8ad;}…" at bounding box center [484, 435] width 834 height 283
click at [1082, 546] on button "Generate Quote" at bounding box center [1087, 550] width 75 height 24
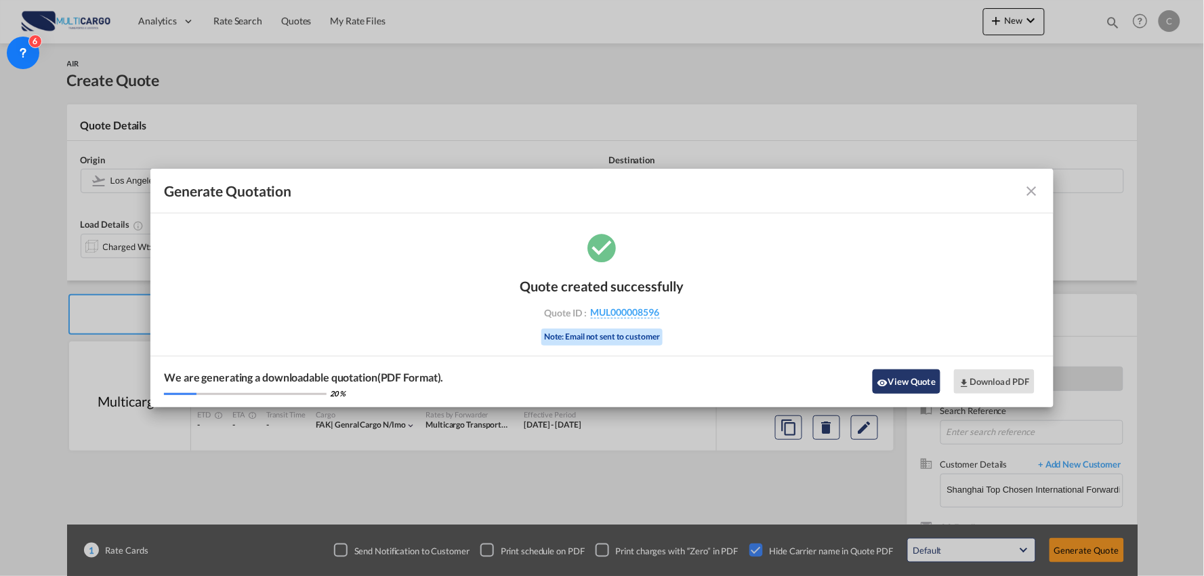
click at [897, 381] on button "View Quote" at bounding box center [907, 381] width 68 height 24
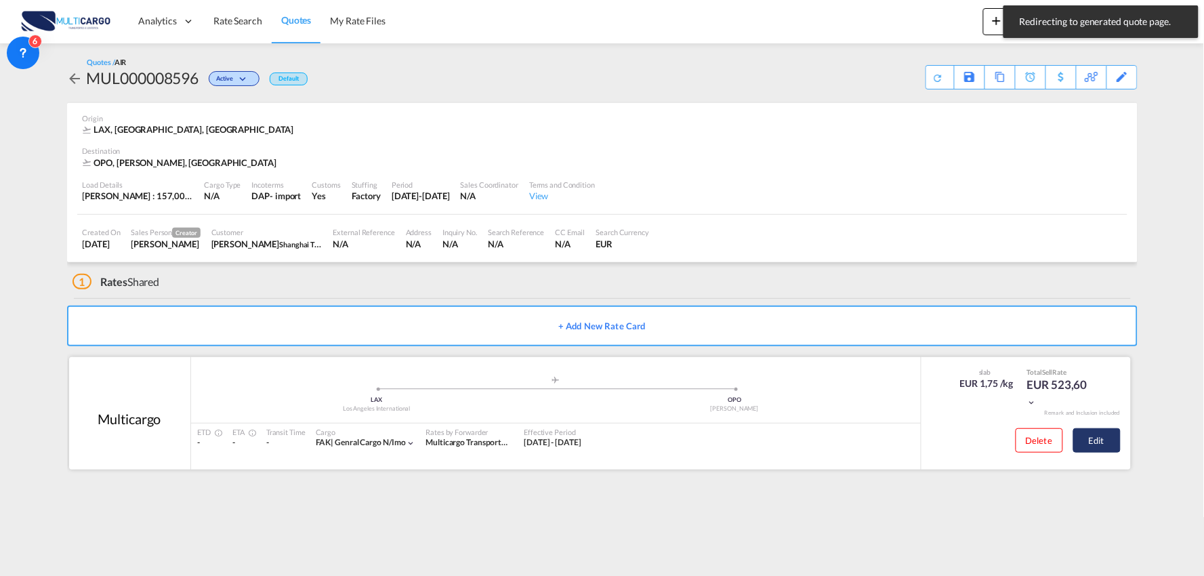
click at [1105, 445] on button "Edit" at bounding box center [1096, 440] width 47 height 24
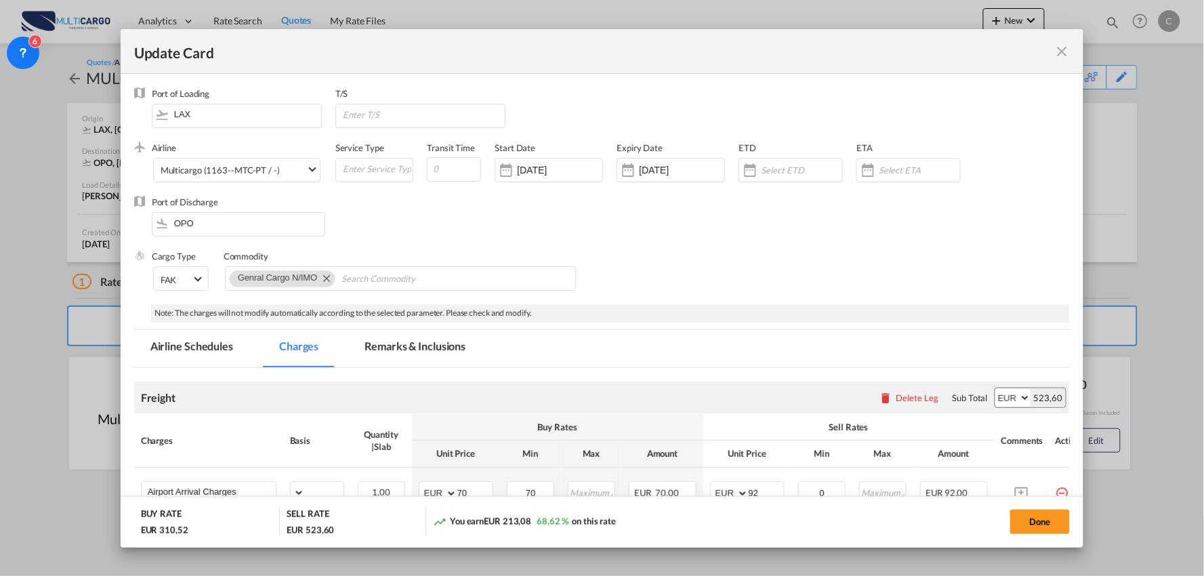
select select "per_bl"
select select "per_kg"
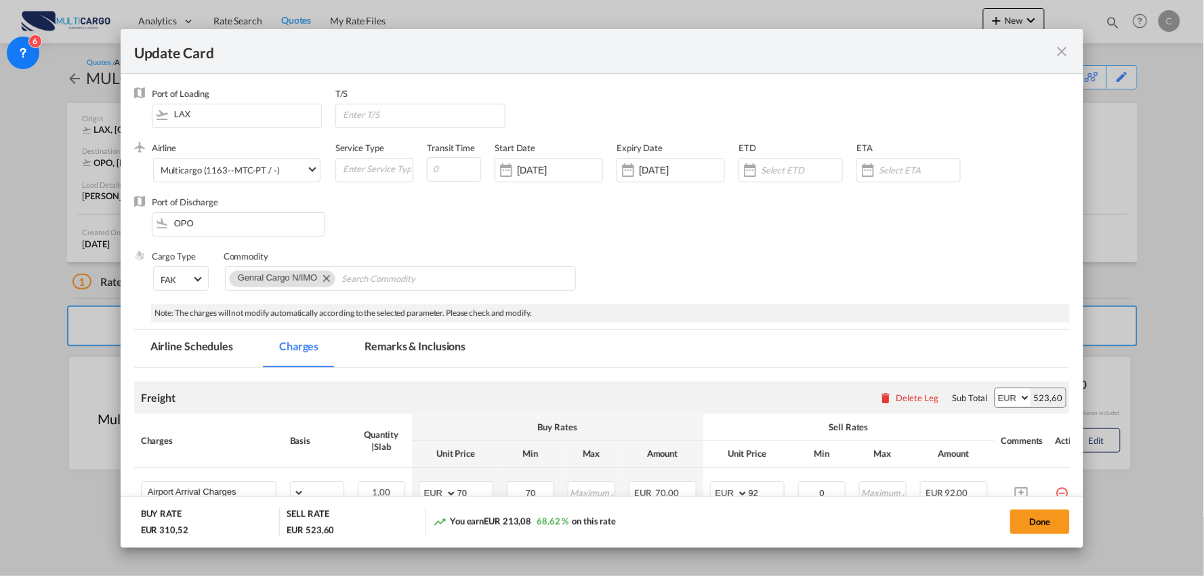
select select "per_shipment"
select select "per_bl"
click at [391, 382] on div "Freight Please enter leg name Leg Name Already Exists Delete Leg Sub Total AED …" at bounding box center [602, 398] width 937 height 33
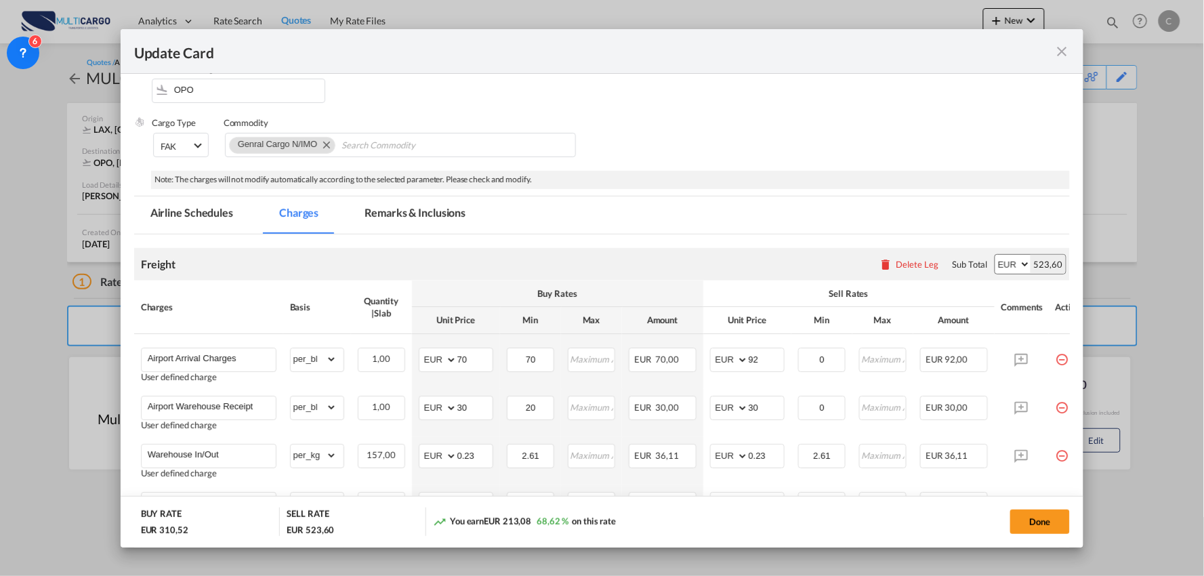
scroll to position [150, 0]
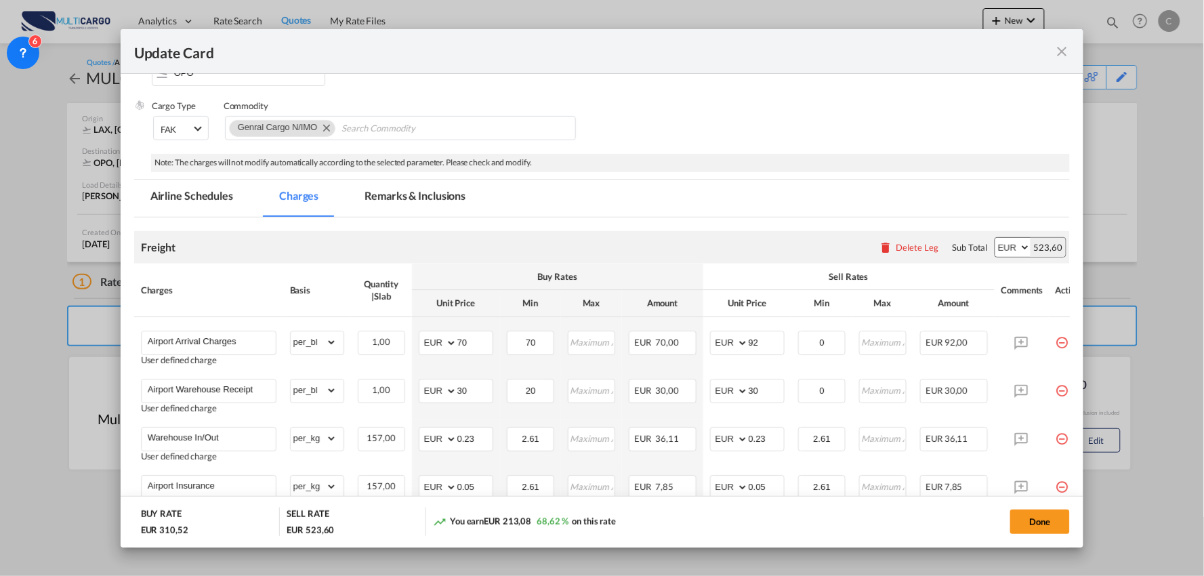
click at [343, 238] on div "Freight Please enter leg name Leg Name Already Exists Delete Leg Sub Total AED …" at bounding box center [602, 247] width 937 height 33
drag, startPoint x: 766, startPoint y: 340, endPoint x: 659, endPoint y: 339, distance: 107.1
click at [668, 339] on tr "Airport Arrival Charges User defined charge Please Enter Already Exists gross_w…" at bounding box center [614, 344] width 960 height 55
type input "70"
click at [756, 244] on div "Freight Please enter leg name Leg Name Already Exists Delete Leg Sub Total AED …" at bounding box center [602, 247] width 937 height 33
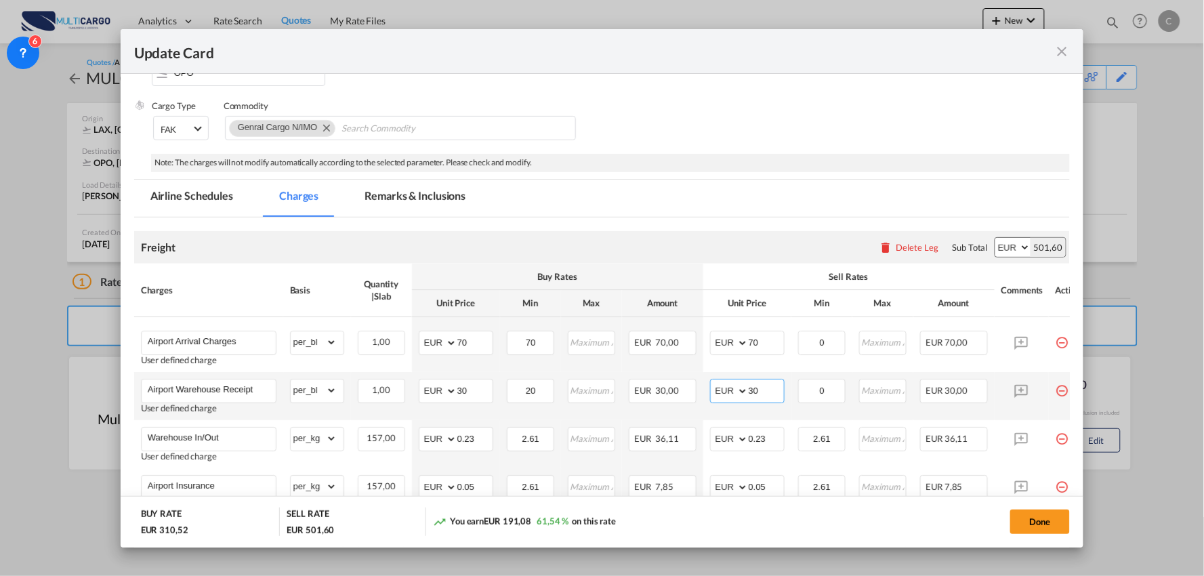
drag, startPoint x: 762, startPoint y: 388, endPoint x: 707, endPoint y: 401, distance: 56.2
click at [707, 401] on td "AED AFN ALL AMD ANG AOA ARS AUD AWG AZN BAM BBD BDT BGN BHD BIF BMD BND BOB BRL…" at bounding box center [747, 396] width 88 height 48
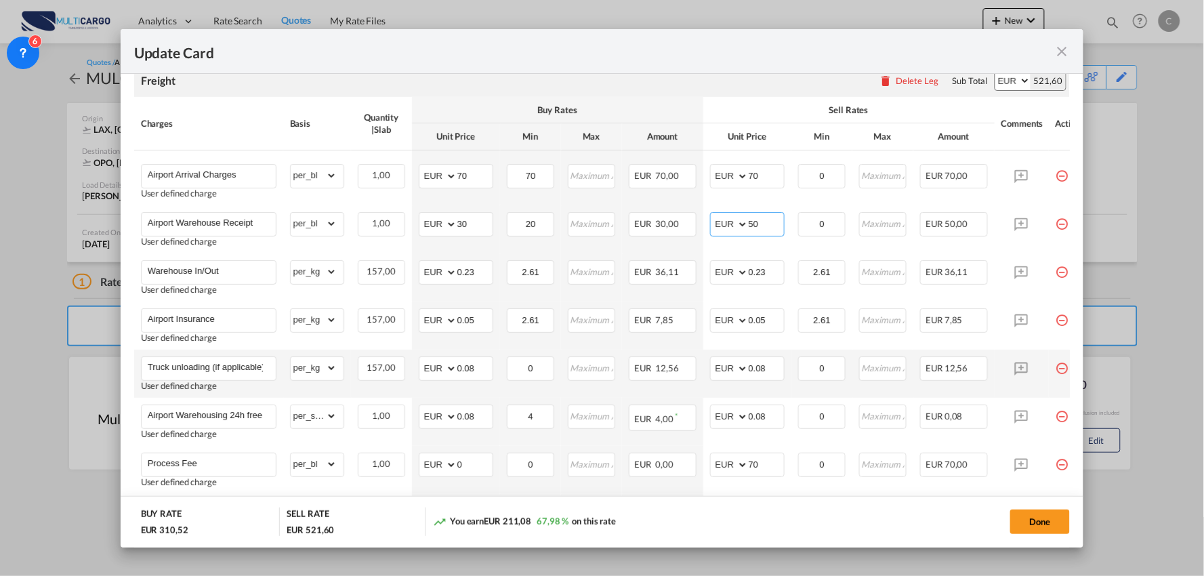
scroll to position [376, 0]
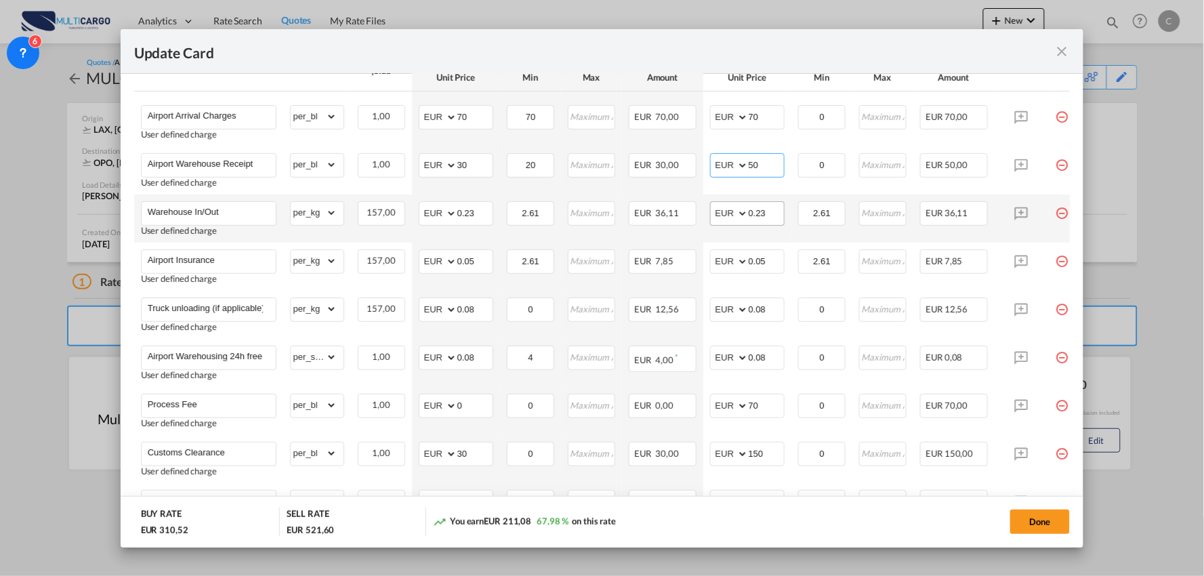
type input "50"
click at [773, 207] on input "0.23" at bounding box center [766, 212] width 35 height 20
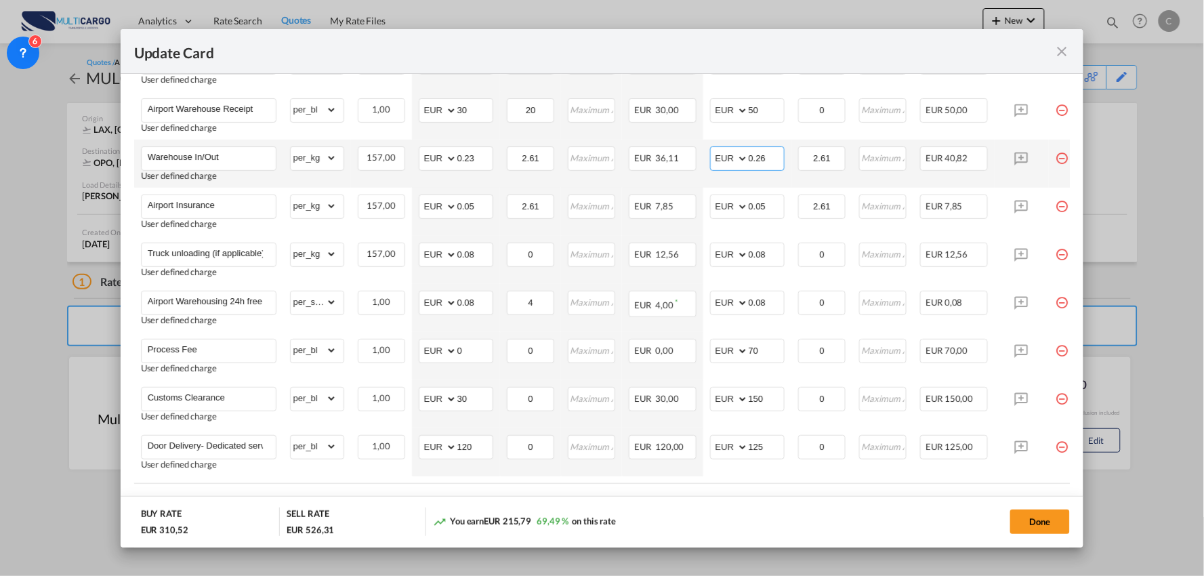
scroll to position [508, 0]
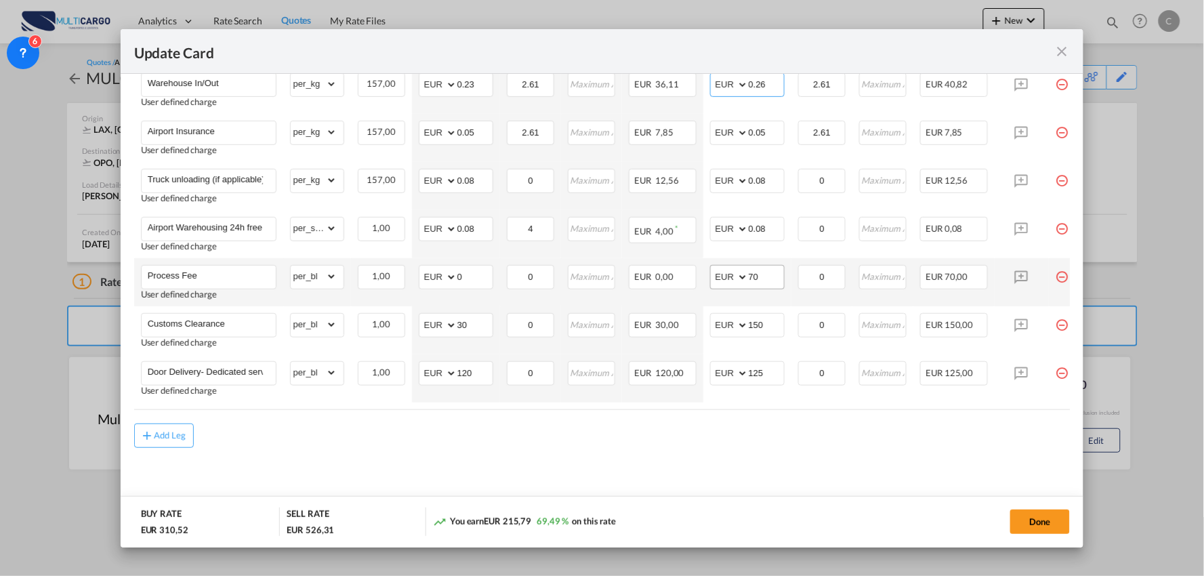
type input "0.26"
drag, startPoint x: 774, startPoint y: 268, endPoint x: 628, endPoint y: 279, distance: 146.1
click at [628, 279] on tr "Process Fee User defined charge Please Enter Already Exists gross_weight volume…" at bounding box center [614, 282] width 960 height 48
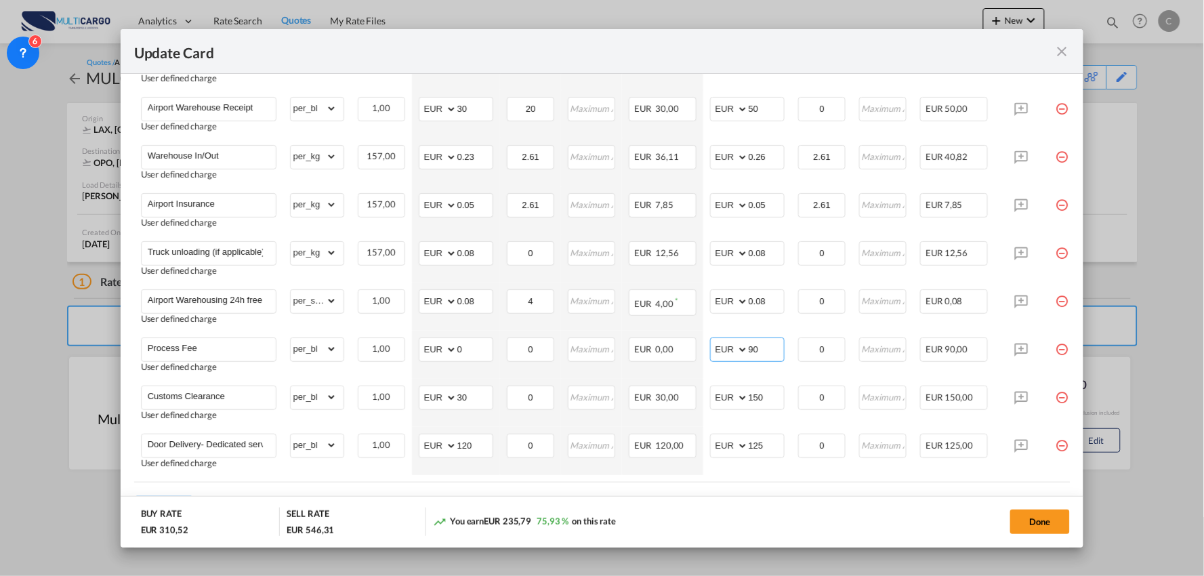
type input "90"
click at [699, 45] on div "Update Card" at bounding box center [594, 51] width 920 height 17
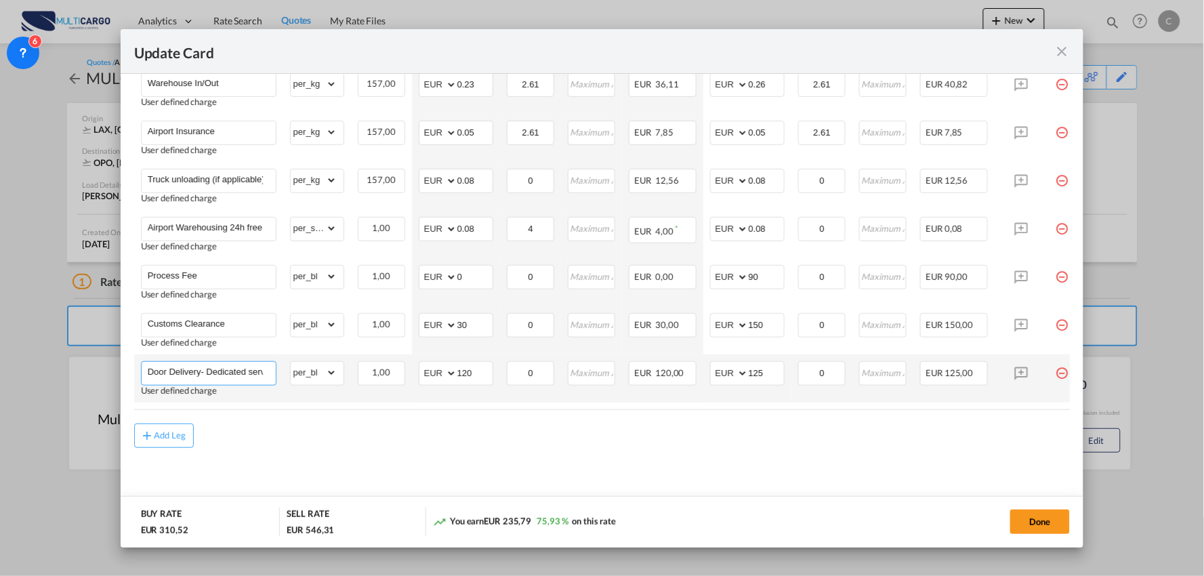
click at [197, 374] on input "Door Delivery- Dedicated service" at bounding box center [212, 372] width 128 height 20
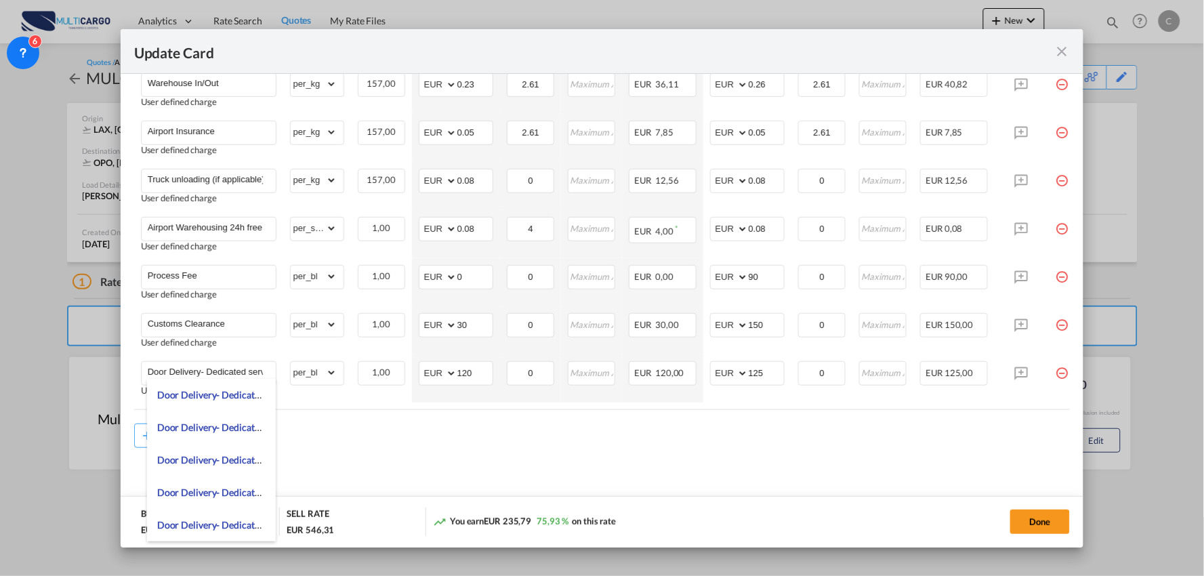
click at [506, 448] on div "Add Leg" at bounding box center [602, 436] width 937 height 24
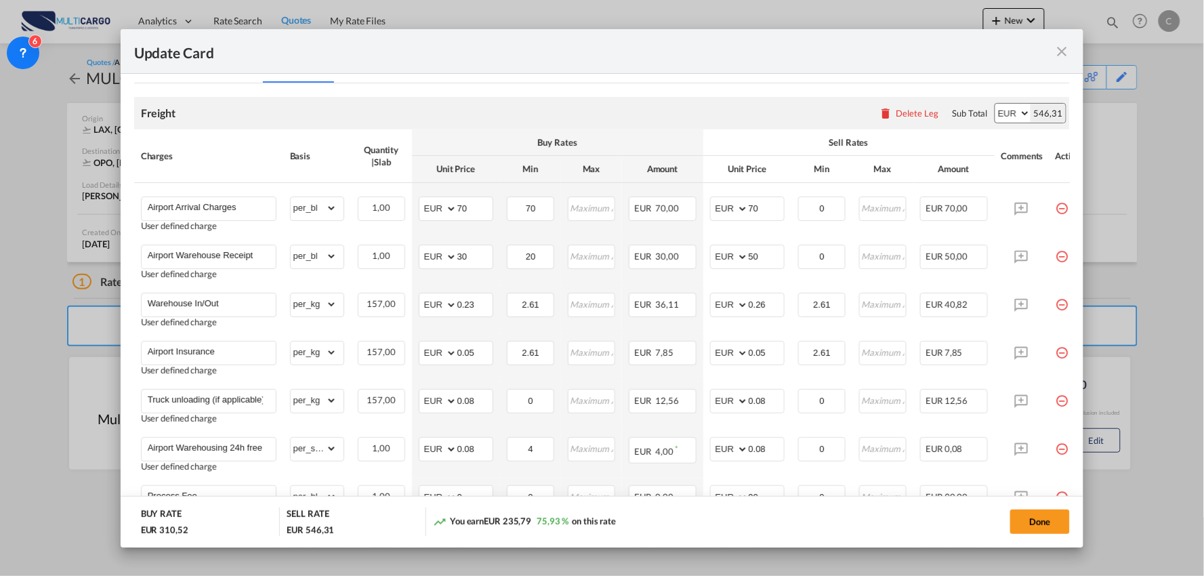
scroll to position [282, 0]
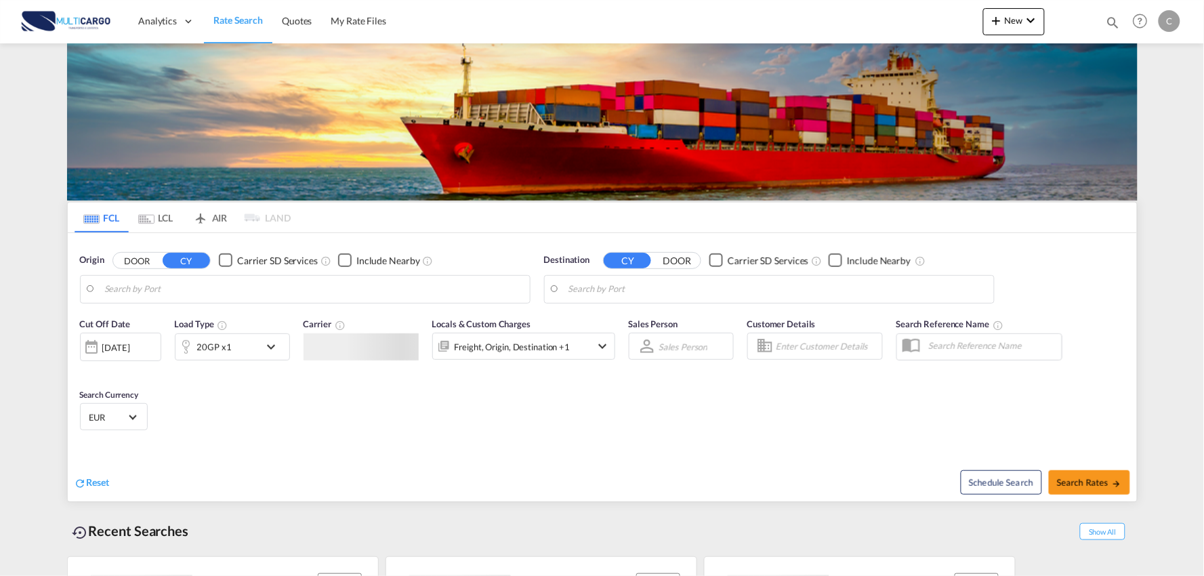
type input "Port of [GEOGRAPHIC_DATA], [GEOGRAPHIC_DATA], [GEOGRAPHIC_DATA]"
type input "Leixoes, Leixoes, PTLEI"
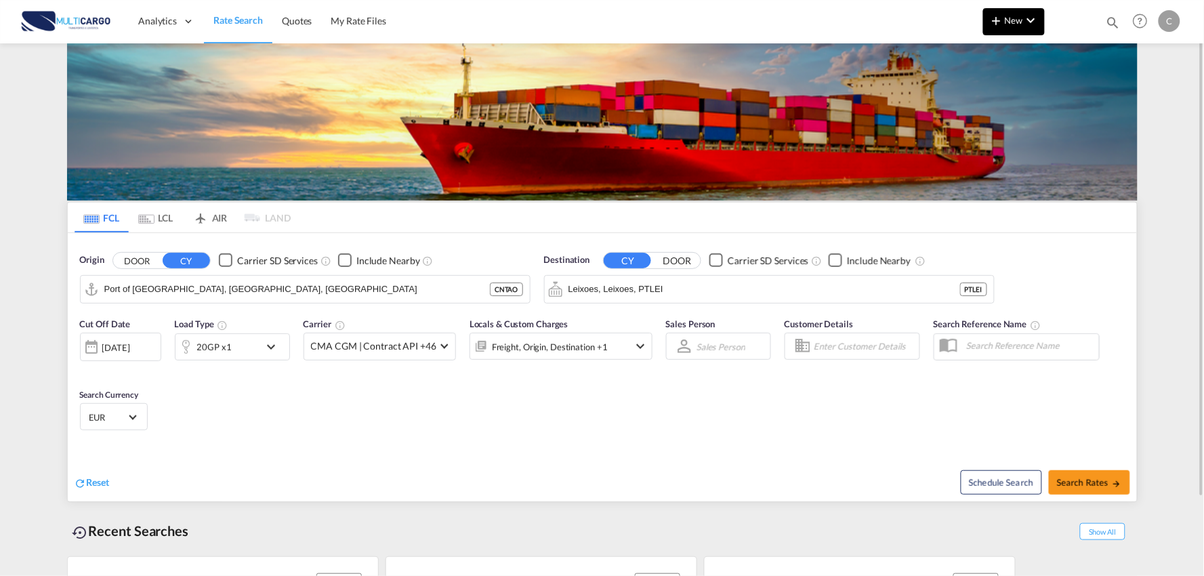
click at [1006, 14] on button "New" at bounding box center [1014, 21] width 62 height 27
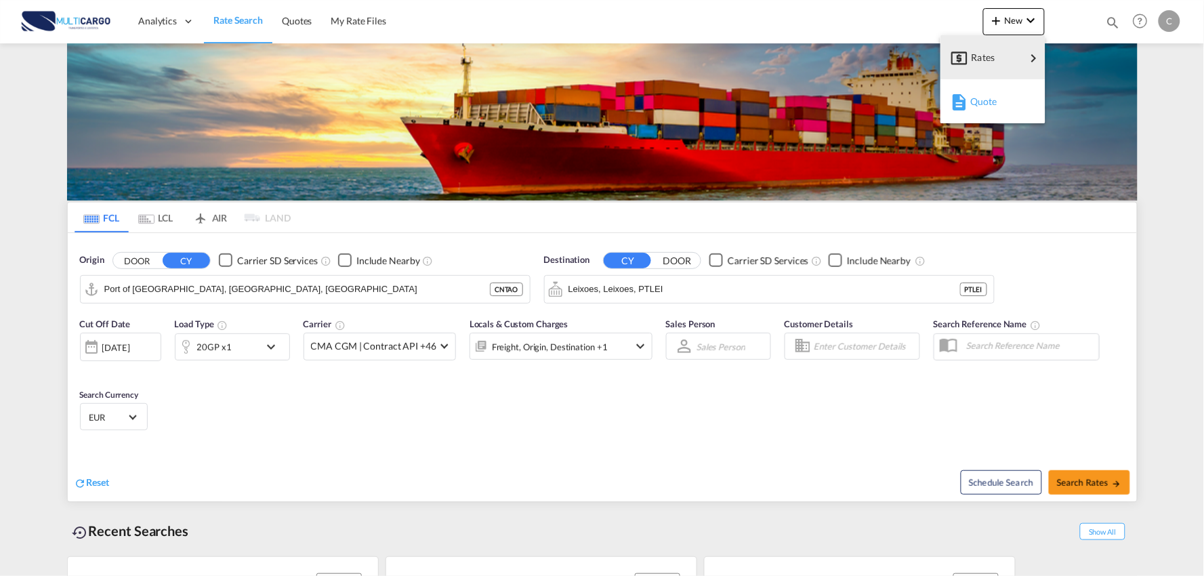
click at [980, 96] on span "Quote" at bounding box center [977, 101] width 15 height 27
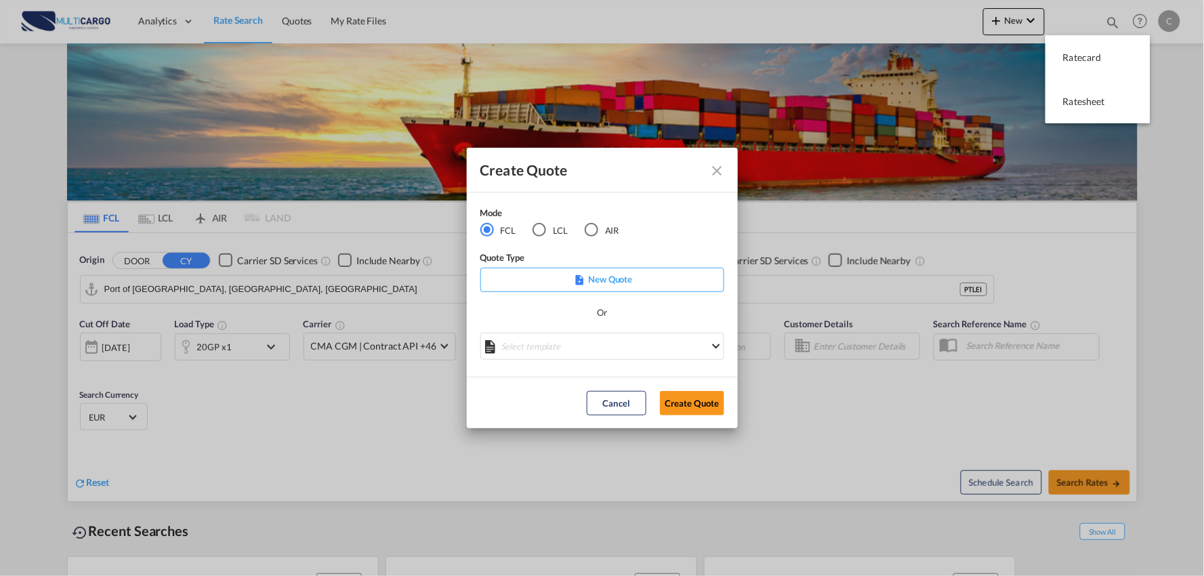
click at [598, 230] on div "AIR" at bounding box center [592, 230] width 14 height 14
click at [598, 332] on div "Or" at bounding box center [602, 319] width 244 height 27
click at [606, 344] on md-select "Select template EXP EXW AIR 09/2025 Patricia Barroso | 12 Sep 2025 IMP_DAP_AIR …" at bounding box center [602, 346] width 244 height 27
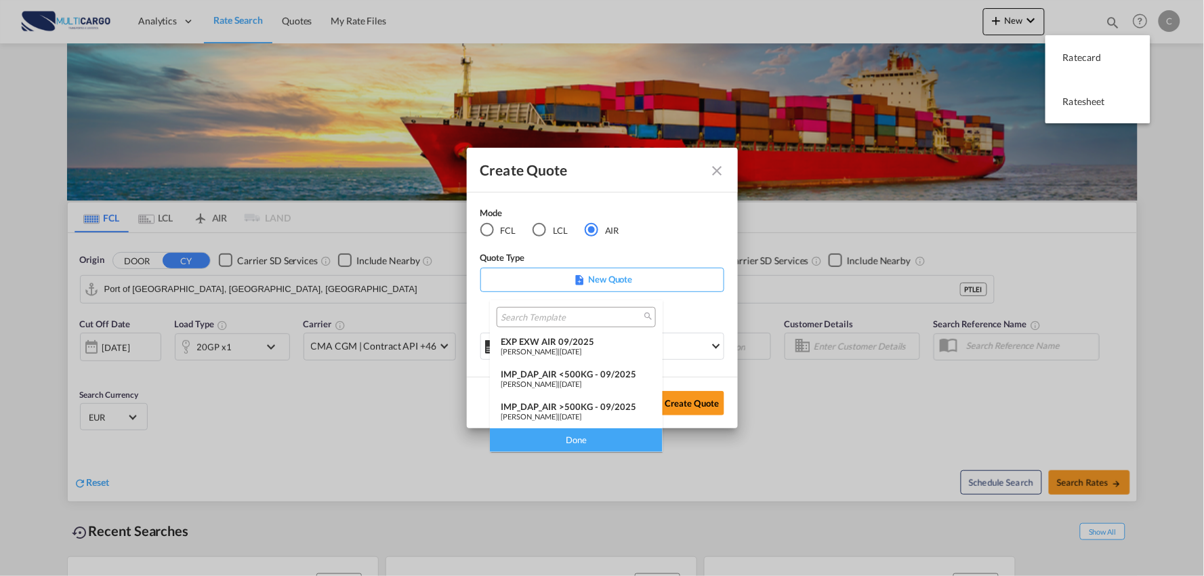
click at [600, 405] on div "IMP_DAP_AIR >500KG - 09/2025" at bounding box center [576, 406] width 151 height 11
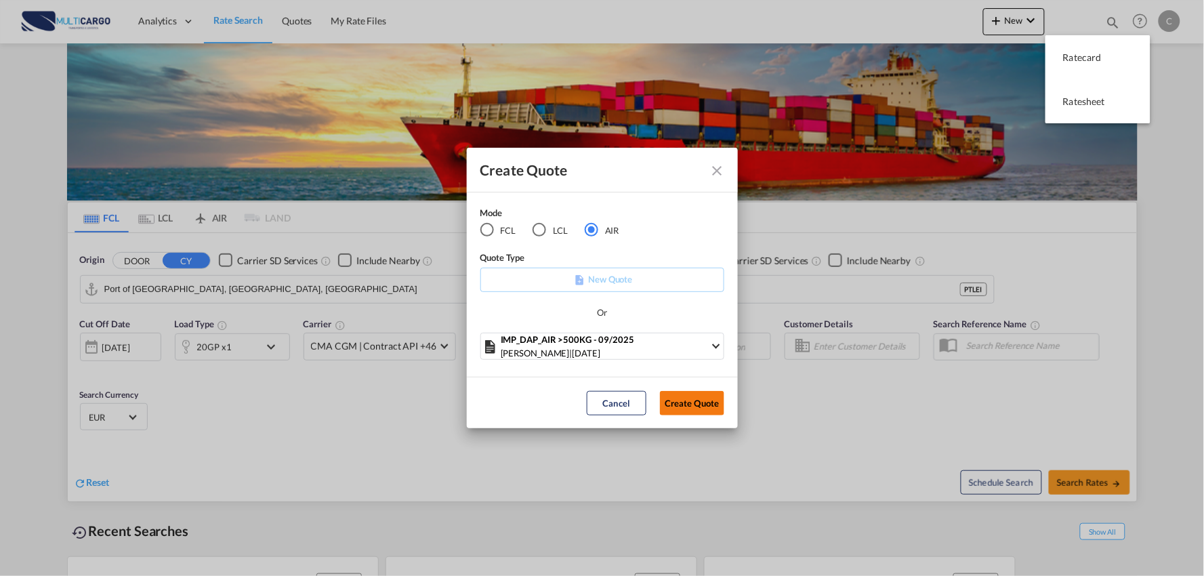
click at [682, 395] on button "Create Quote" at bounding box center [692, 403] width 64 height 24
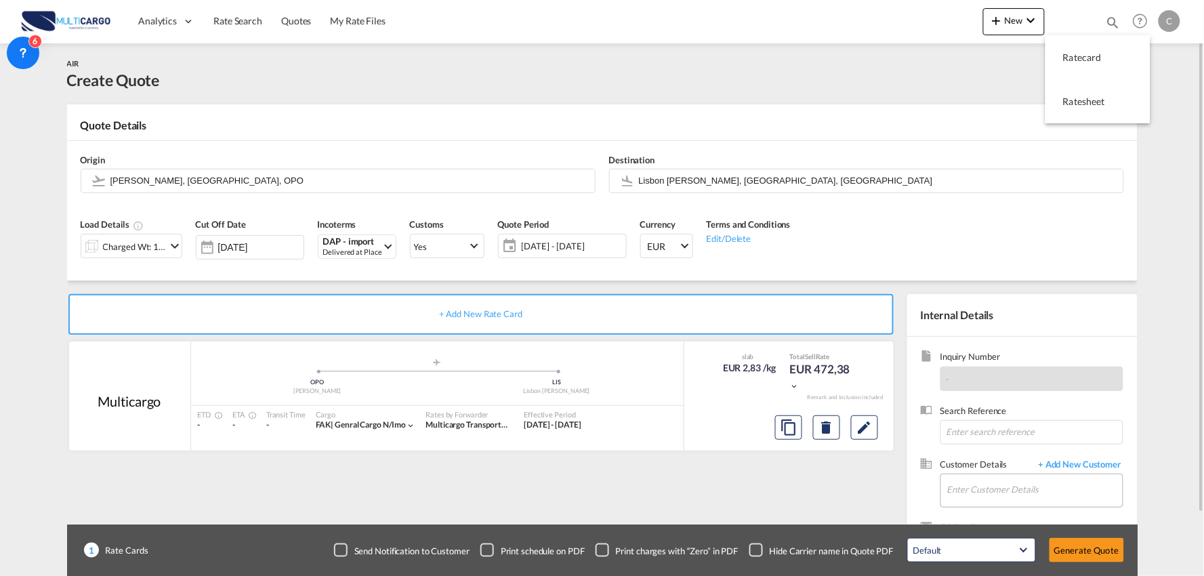
click at [1065, 474] on md-input-container "Enter Customer Details" at bounding box center [1032, 491] width 183 height 34
click at [1002, 506] on md-autocomplete at bounding box center [1035, 491] width 176 height 34
click at [1000, 483] on input "Enter Customer Details" at bounding box center [1035, 489] width 176 height 30
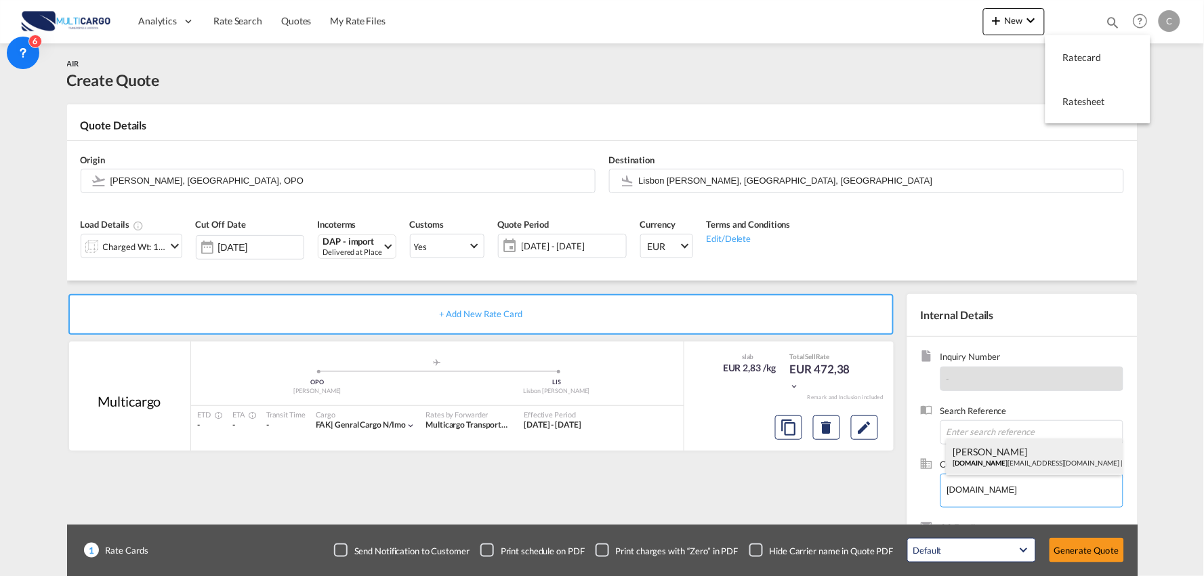
click at [1019, 470] on div "Christin V airops.in mum@aegonshipping.com | AEGON" at bounding box center [1035, 456] width 176 height 37
type input "AEGON, Christin V, airops.inmum@aegonshipping.com"
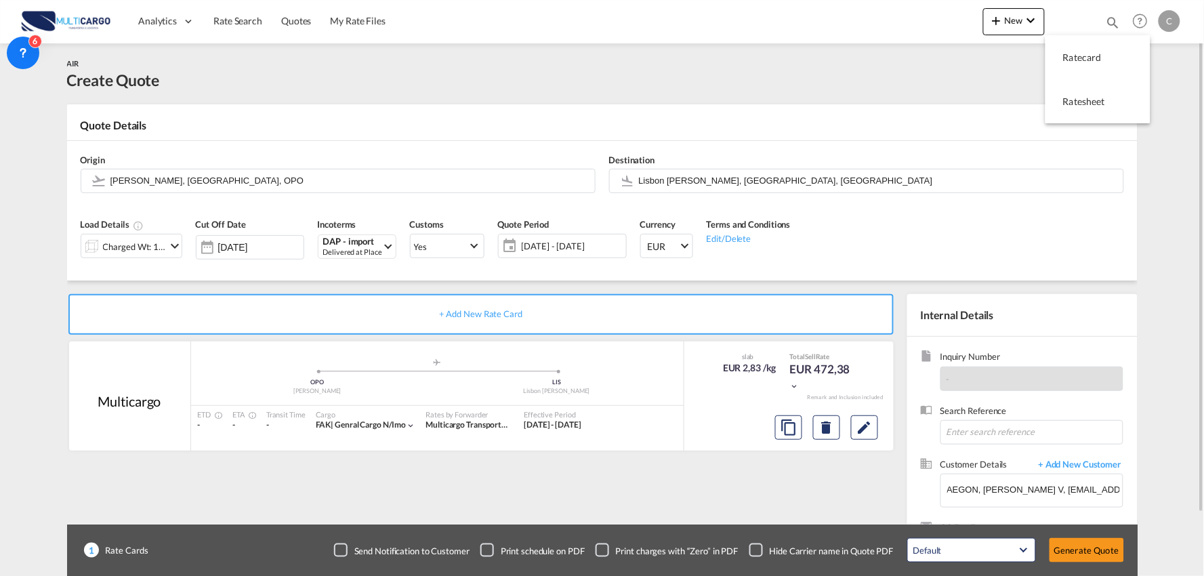
click at [720, 476] on div "+ Add New Rate Card Multicargo added by you .a{fill:#aaa8ad;} .a{fill:#aaa8ad;}…" at bounding box center [484, 435] width 834 height 283
click at [757, 550] on div "Checkbox No Ink" at bounding box center [757, 550] width 14 height 14
click at [531, 500] on div "+ Add New Rate Card Multicargo added by you .a{fill:#aaa8ad;} .a{fill:#aaa8ad;}…" at bounding box center [484, 435] width 834 height 283
click at [705, 173] on input "Lisbon Portela, Lisbon, LIS" at bounding box center [878, 181] width 478 height 24
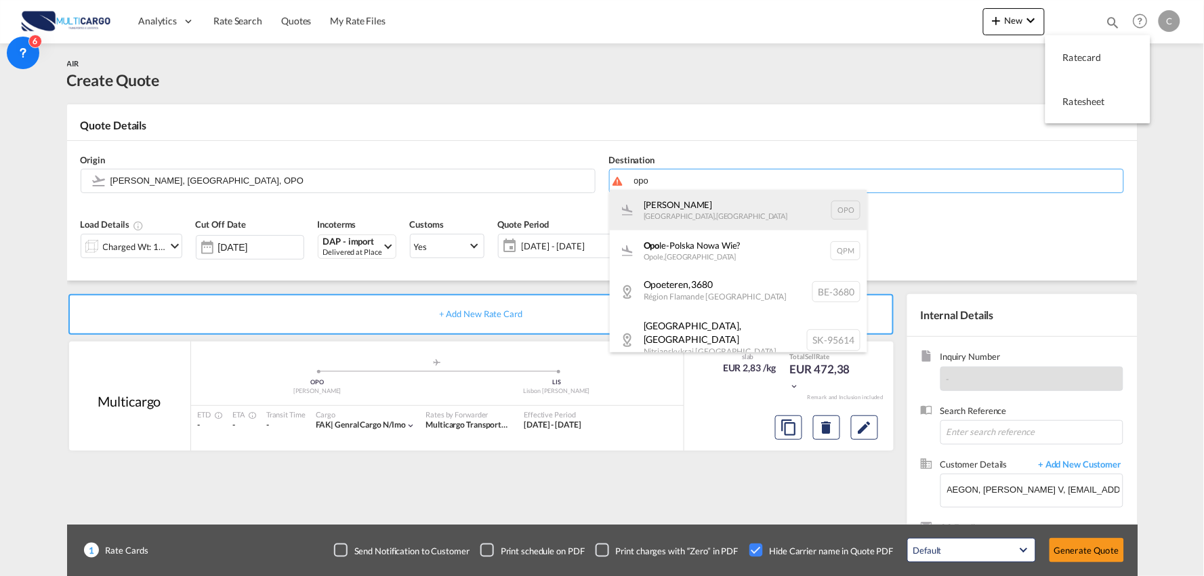
click at [690, 211] on div "Francisco de Sá Carneiro Porto , Portugal OPO" at bounding box center [739, 210] width 258 height 41
type input "Francisco de Sá Carneiro, Porto, OPO"
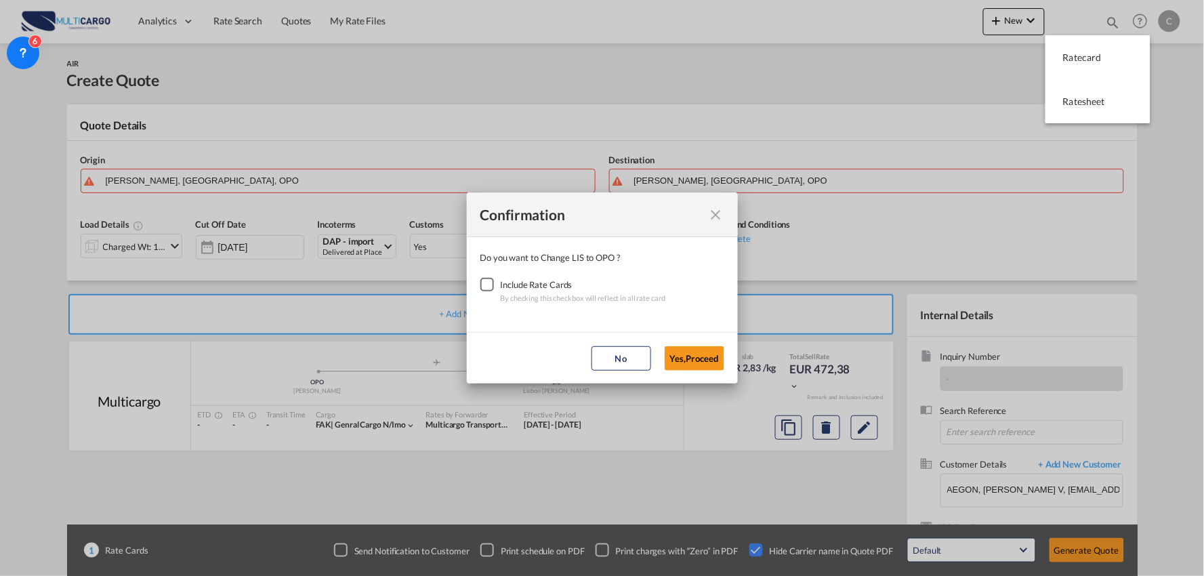
drag, startPoint x: 489, startPoint y: 287, endPoint x: 527, endPoint y: 296, distance: 39.0
click at [489, 288] on div "Checkbox No Ink" at bounding box center [487, 285] width 14 height 14
drag, startPoint x: 690, startPoint y: 359, endPoint x: 347, endPoint y: 263, distance: 356.1
click at [691, 359] on button "Yes,Proceed" at bounding box center [695, 358] width 60 height 24
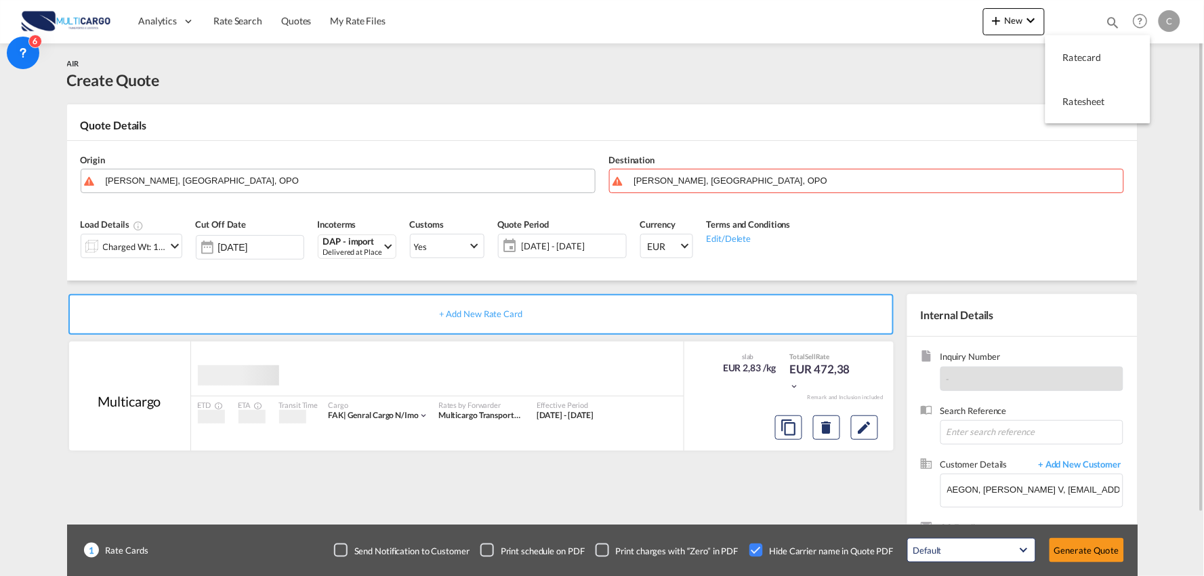
click at [226, 184] on input "Francisco de Sá Carneiro, Porto, OPO" at bounding box center [347, 181] width 483 height 24
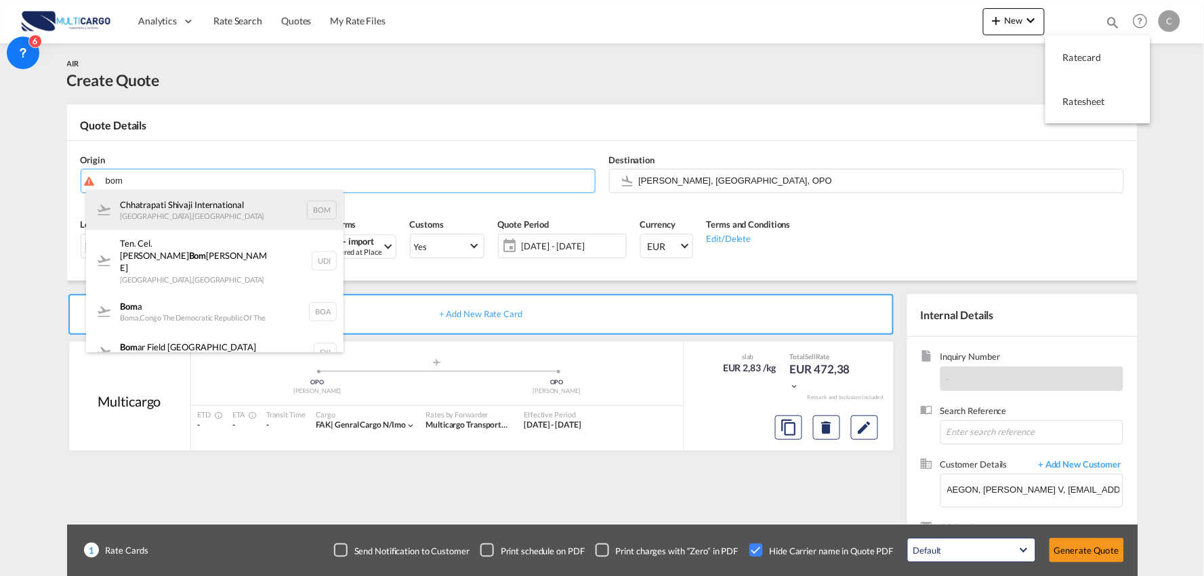
click at [211, 213] on div "Chhatrapati Shivaji International Mumbai , India BOM" at bounding box center [215, 210] width 258 height 41
type input "Chhatrapati Shivaji International, Mumbai, BOM"
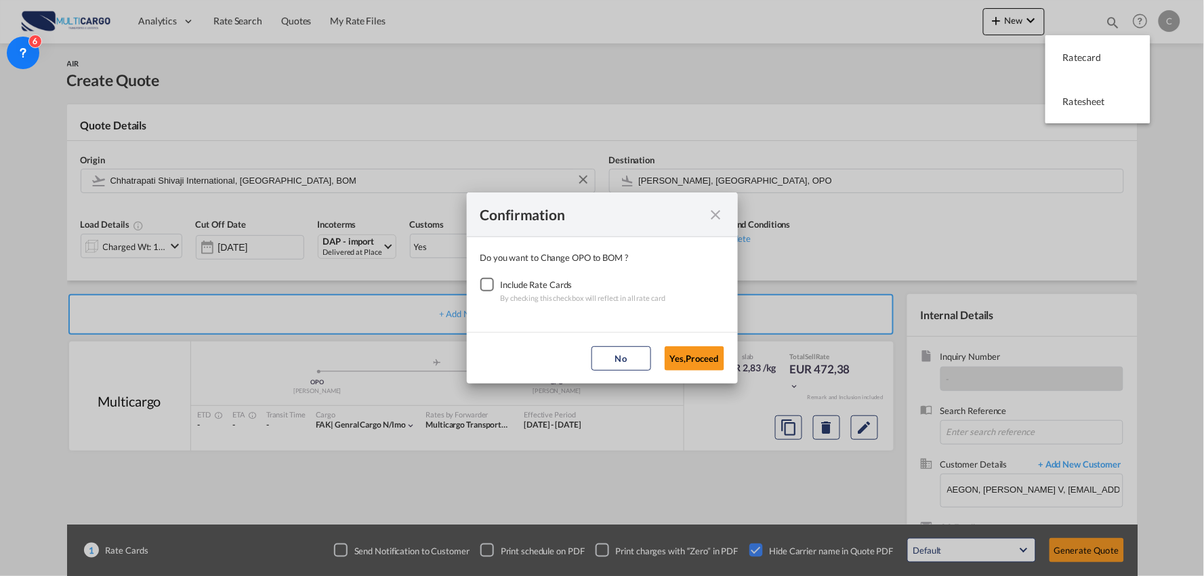
click at [494, 283] on div "Checkbox No Ink" at bounding box center [487, 285] width 14 height 14
click at [714, 373] on md-dialog-actions "No Yes,Proceed" at bounding box center [602, 358] width 271 height 52
click at [689, 362] on button "Yes,Proceed" at bounding box center [695, 358] width 60 height 24
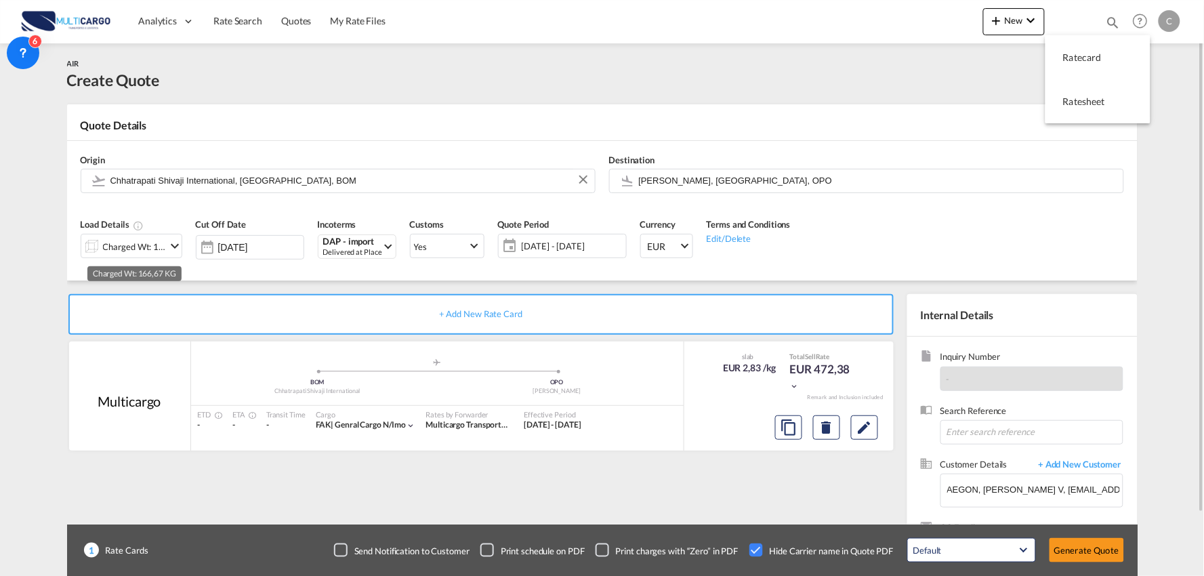
click at [165, 241] on div "Charged Wt: 166,67 KG" at bounding box center [135, 246] width 64 height 19
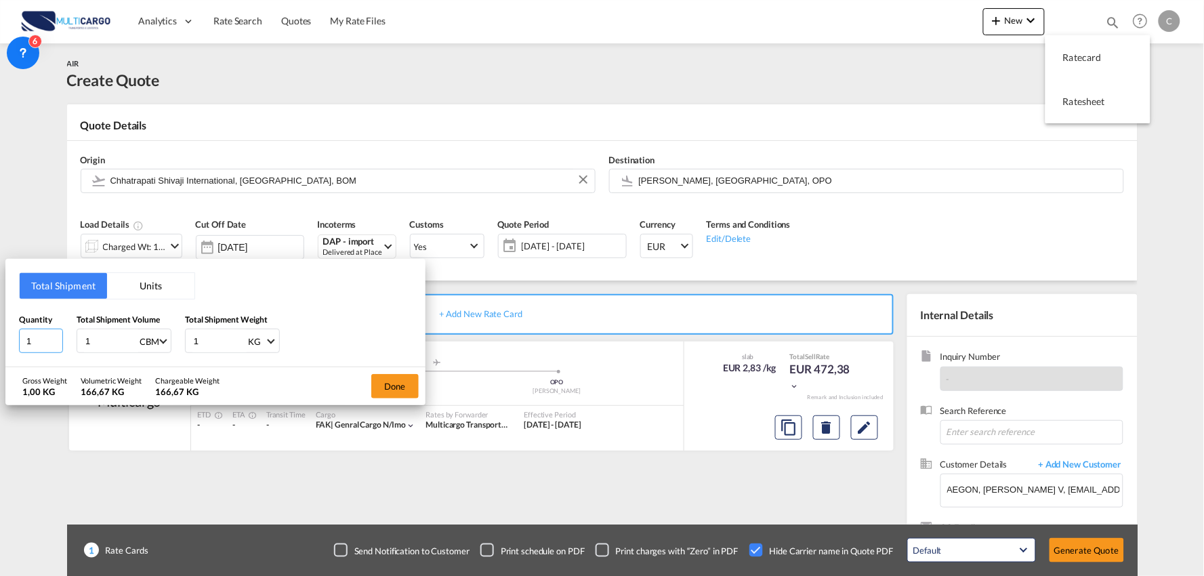
click at [38, 344] on input "1" at bounding box center [41, 341] width 44 height 24
drag, startPoint x: 36, startPoint y: 343, endPoint x: -1, endPoint y: 341, distance: 37.3
click at [0, 341] on html "Analytics Reports Dashboard Rate Search Quotes My Rate Files" at bounding box center [602, 288] width 1204 height 576
drag, startPoint x: 187, startPoint y: 340, endPoint x: 149, endPoint y: 343, distance: 38.0
click at [149, 343] on div "Quantity 1 Total Shipment Volume 1 CBM CBM CFT KG LB Total Shipment Weight 1 KG…" at bounding box center [215, 333] width 393 height 41
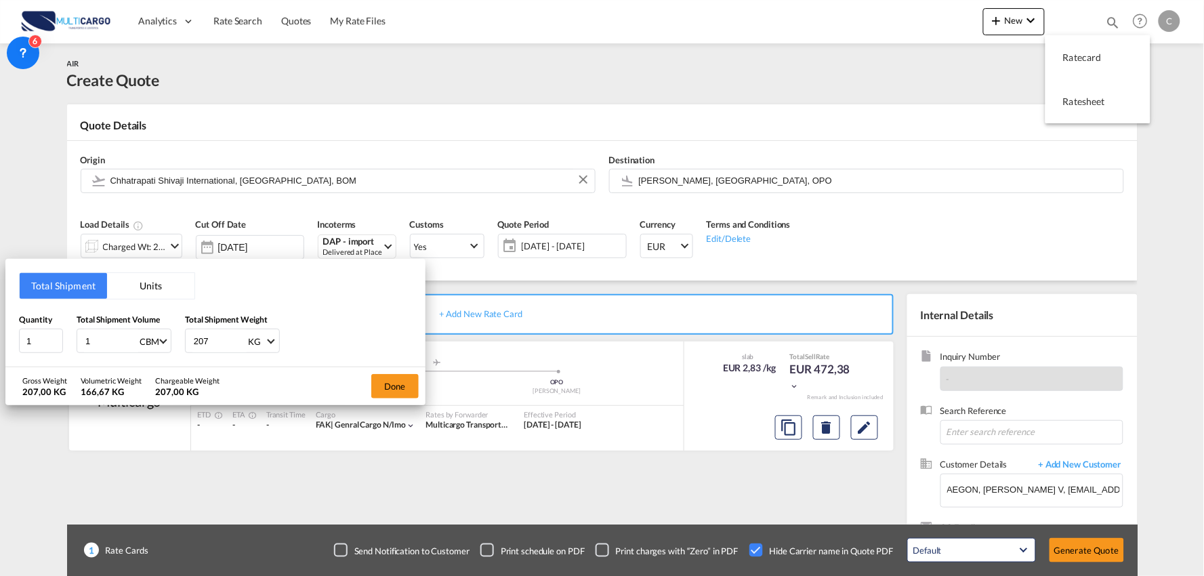
type input "207"
drag, startPoint x: 46, startPoint y: 340, endPoint x: 12, endPoint y: 340, distance: 34.6
click at [12, 340] on div "Total Shipment Units Quantity 1 Total Shipment Volume 1 CBM CBM CFT KG LB Total…" at bounding box center [215, 313] width 420 height 108
click at [376, 378] on button "Done" at bounding box center [394, 386] width 47 height 24
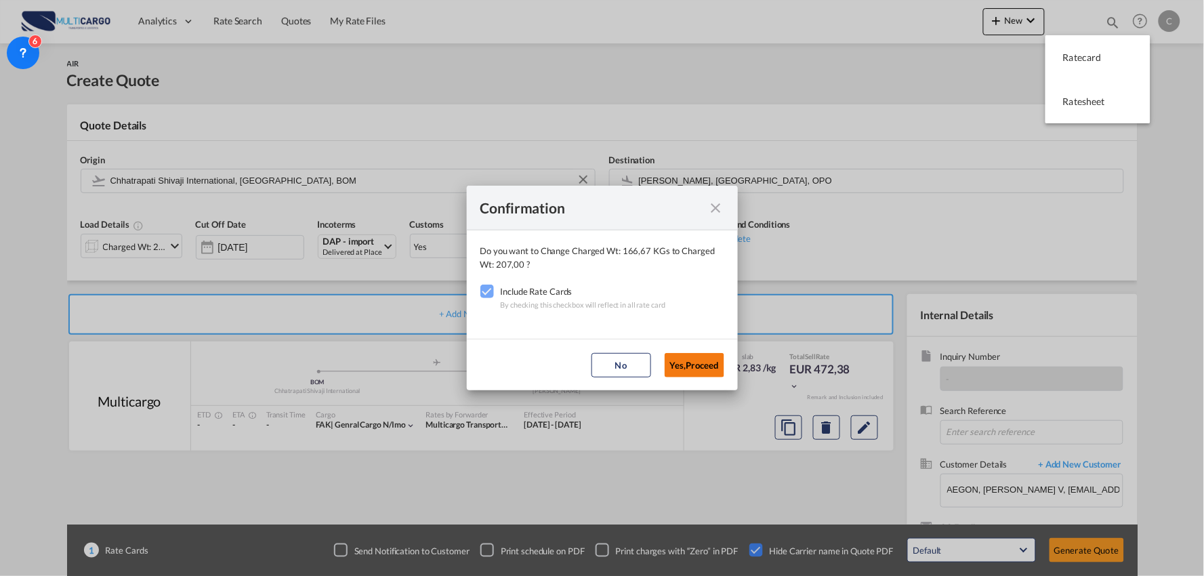
click at [705, 365] on button "Yes,Proceed" at bounding box center [695, 365] width 60 height 24
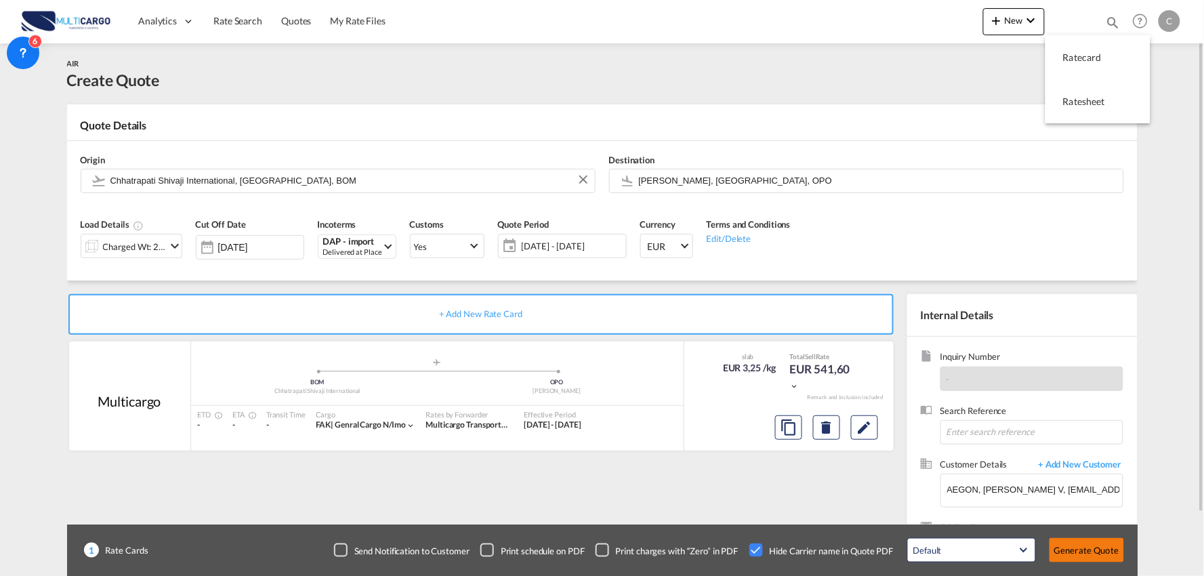
click at [1084, 543] on button "Generate Quote" at bounding box center [1087, 550] width 75 height 24
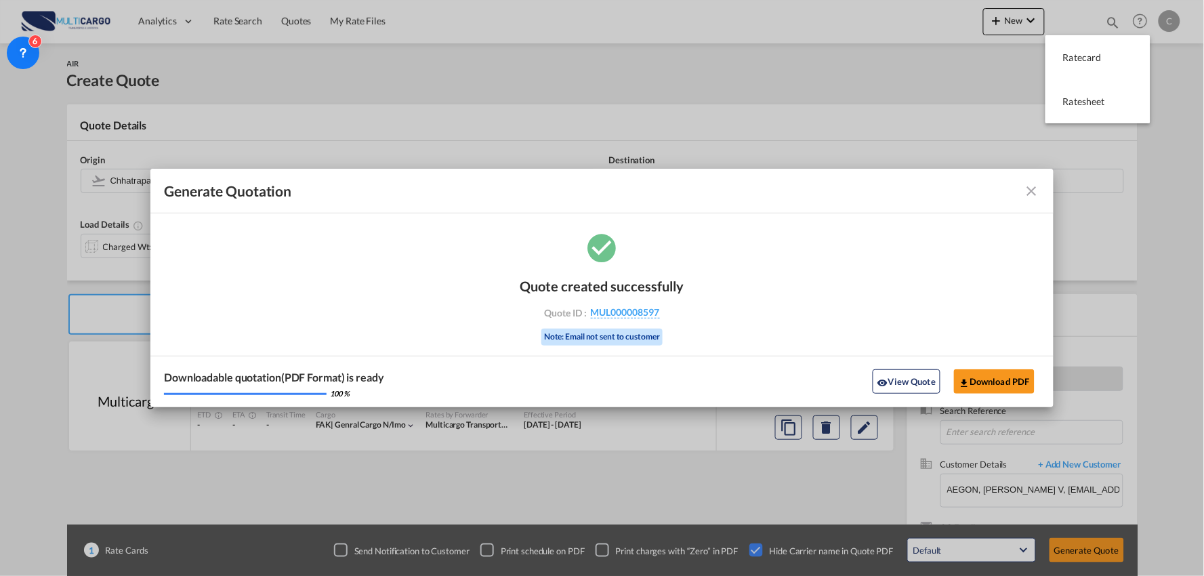
click at [1035, 186] on md-icon "icon-close fg-AAA8AD cursor m-0" at bounding box center [1032, 191] width 16 height 16
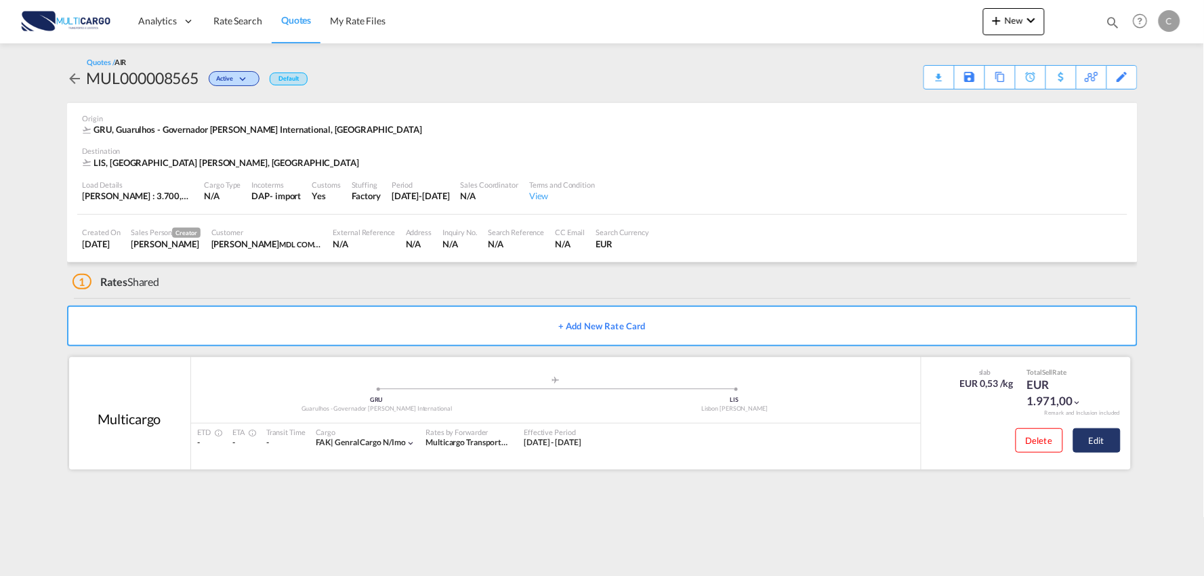
click at [1102, 443] on button "Edit" at bounding box center [1096, 440] width 47 height 24
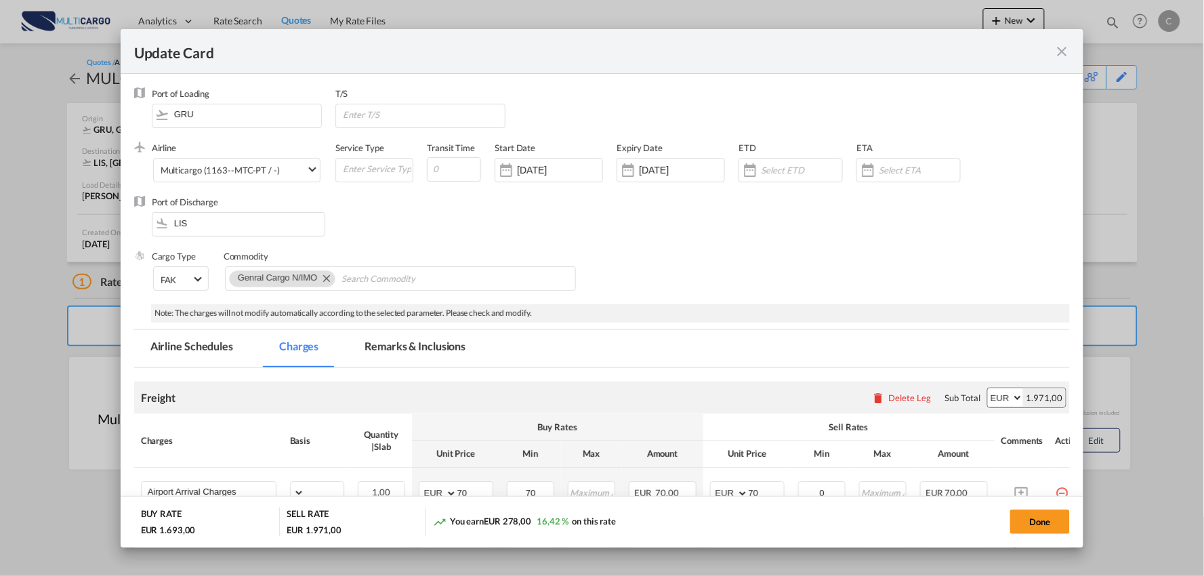
select select "per_bl"
select select "per_kg"
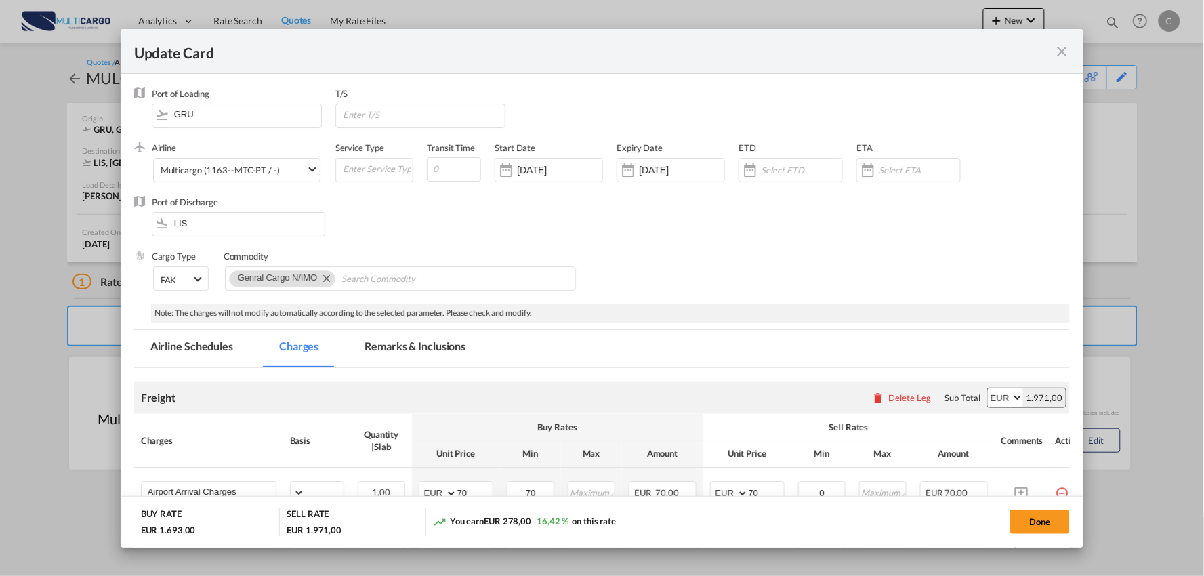
select select "per_shipment"
select select "per_bl"
select select "per_shipment"
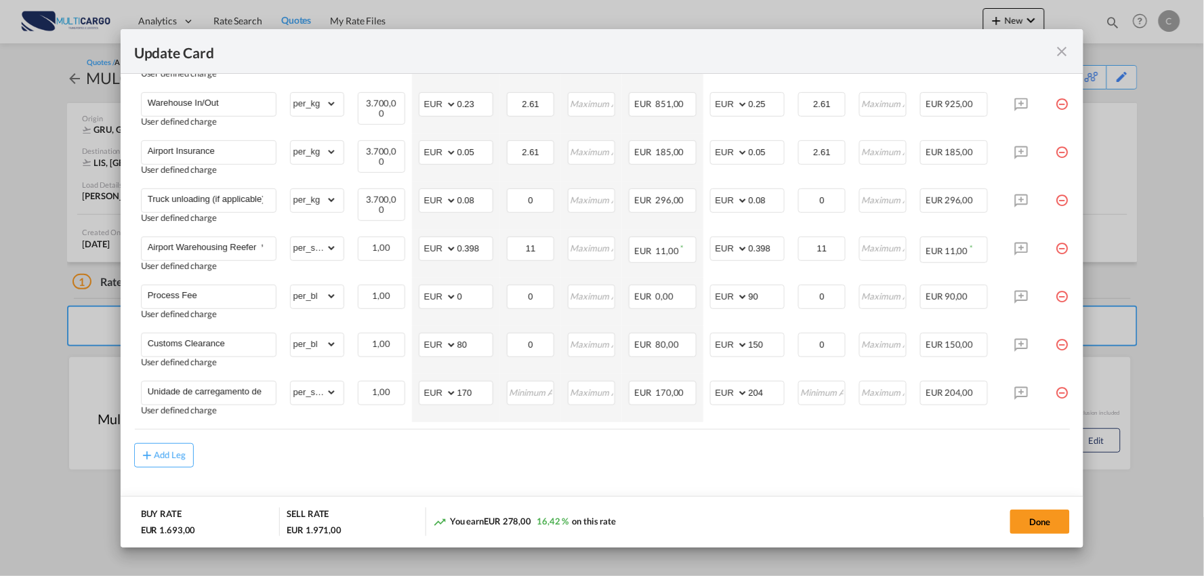
scroll to position [508, 0]
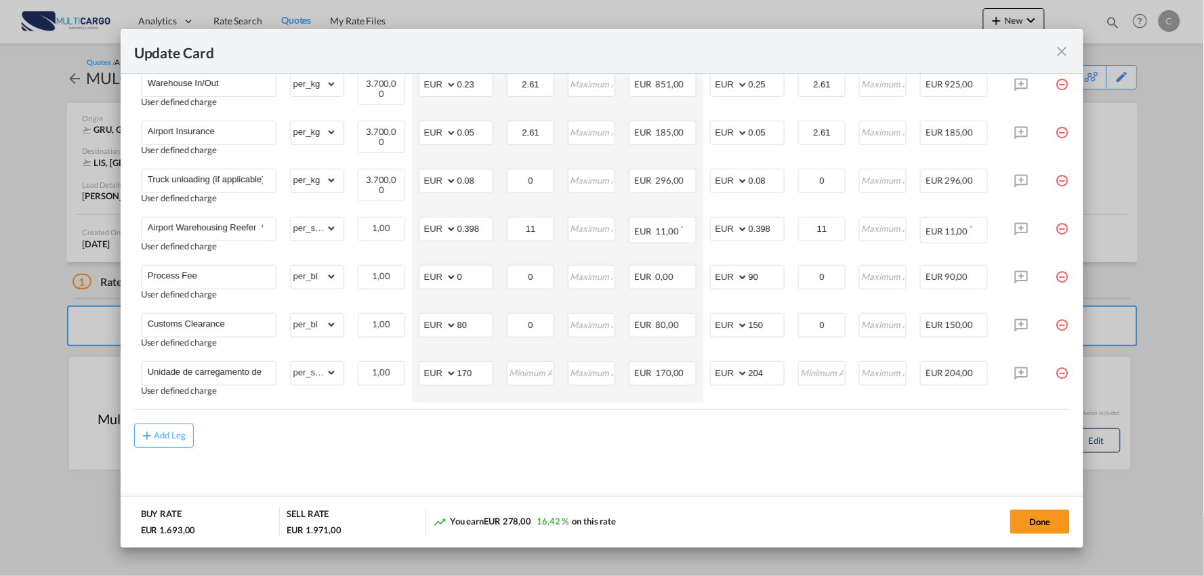
click at [495, 431] on div "Add Leg" at bounding box center [602, 436] width 937 height 24
click at [499, 431] on div "Add Leg" at bounding box center [602, 436] width 937 height 24
click at [272, 456] on md-content "Freight Please enter leg name Leg Name Already Exists Delete Leg Sub Total AED …" at bounding box center [602, 188] width 937 height 650
click at [717, 459] on md-content "Freight Please enter leg name Leg Name Already Exists Delete Leg Sub Total AED …" at bounding box center [602, 188] width 937 height 650
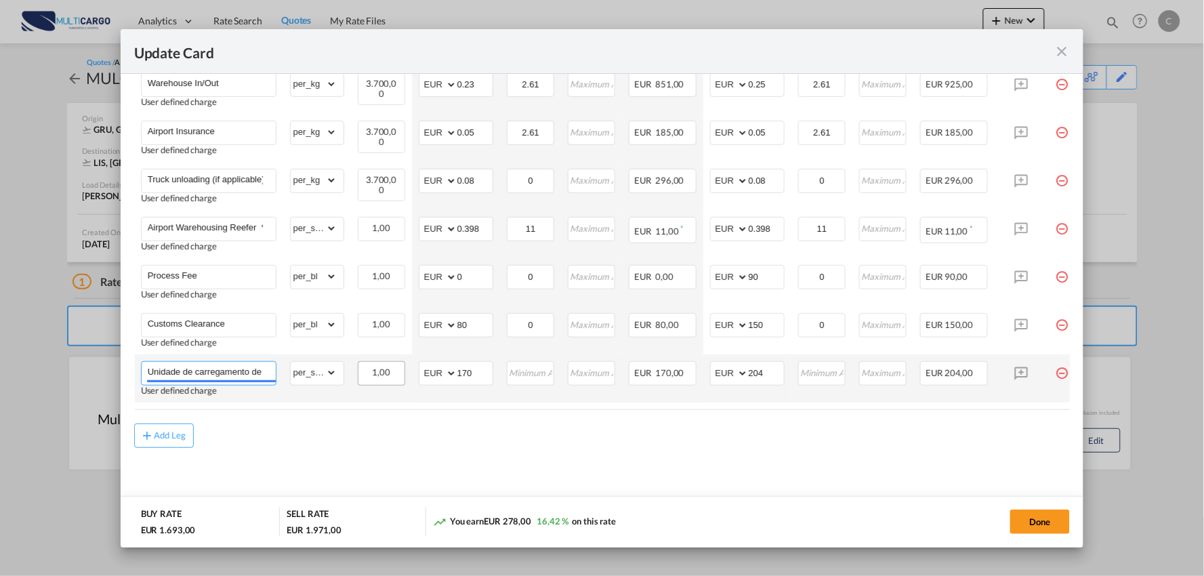
scroll to position [0, 95]
drag, startPoint x: 214, startPoint y: 366, endPoint x: 384, endPoint y: 380, distance: 170.7
click at [384, 380] on tr "Unidade de carregamento de temperatura controlada User defined charge Please En…" at bounding box center [614, 378] width 960 height 48
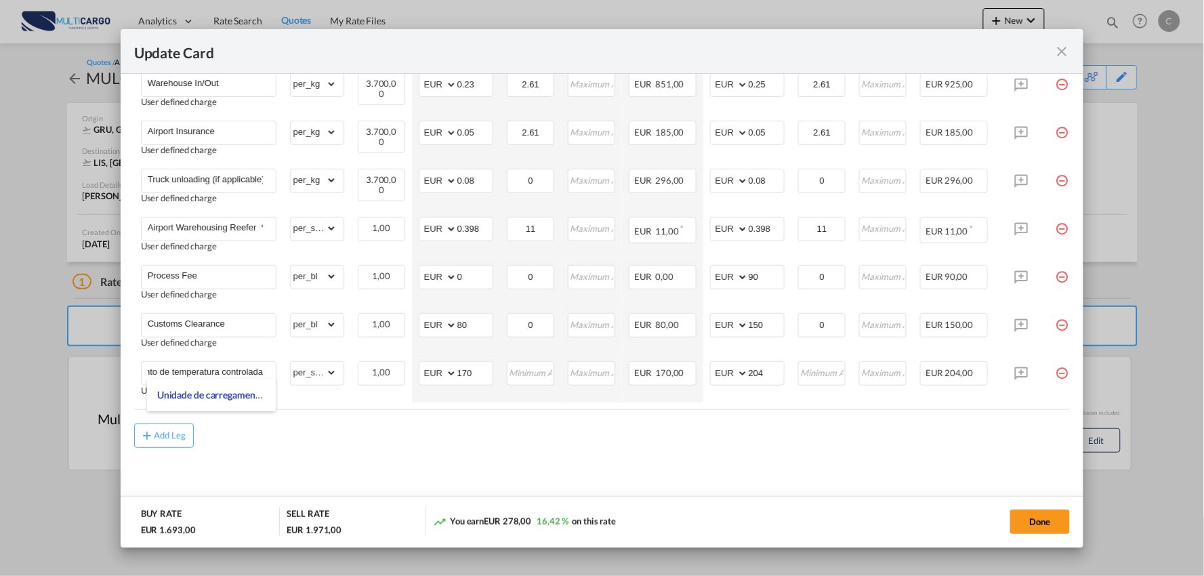
click at [445, 444] on div "Add Leg" at bounding box center [602, 436] width 937 height 24
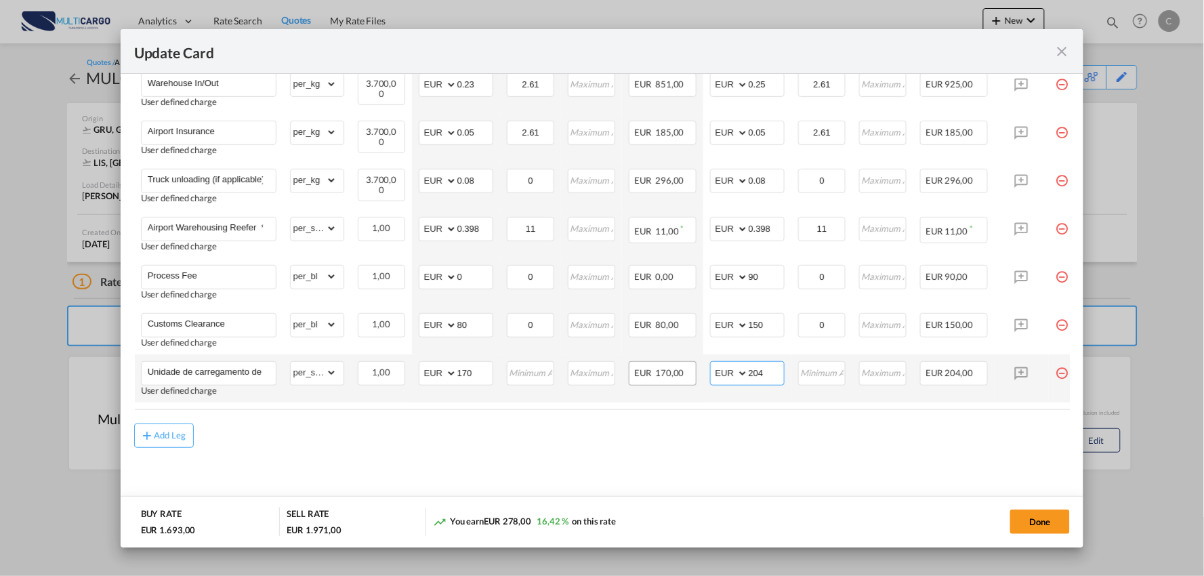
drag, startPoint x: 768, startPoint y: 369, endPoint x: 678, endPoint y: 368, distance: 89.5
click at [678, 368] on tr "Unidade de carregamento de temperatura controlada User defined charge Please En…" at bounding box center [614, 378] width 960 height 48
type input "195"
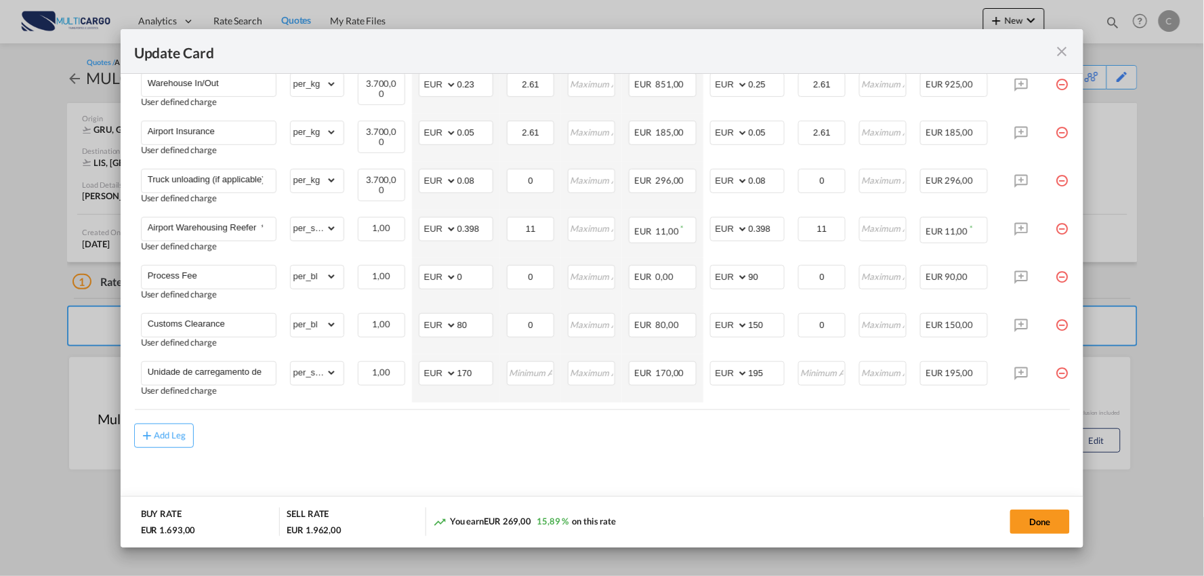
click at [471, 473] on md-content "Freight Please enter leg name Leg Name Already Exists Delete Leg Sub Total AED …" at bounding box center [602, 188] width 937 height 650
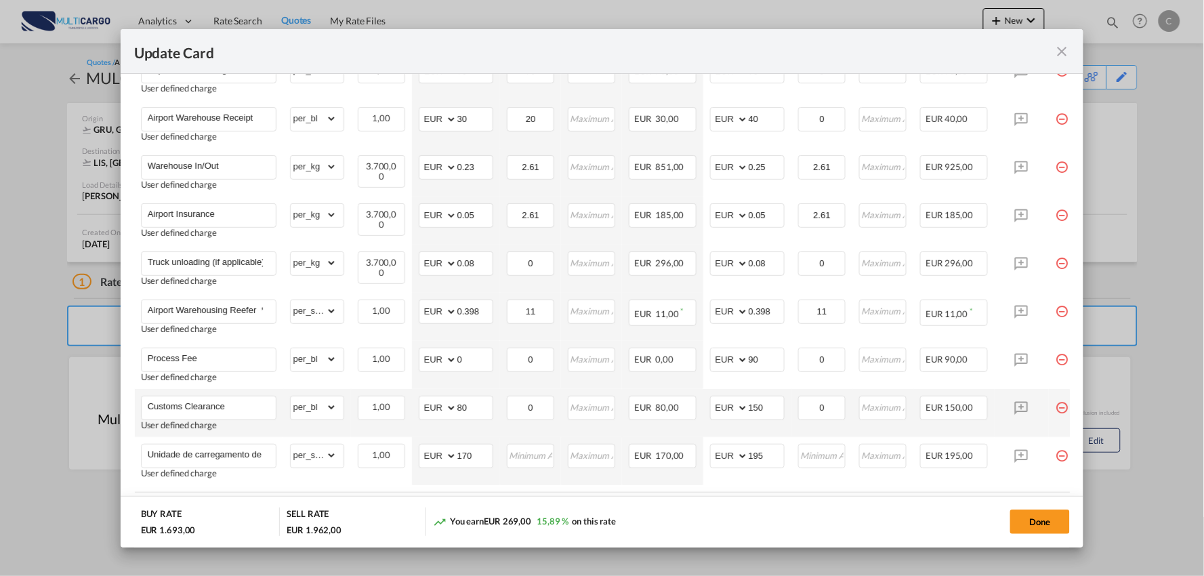
scroll to position [508, 0]
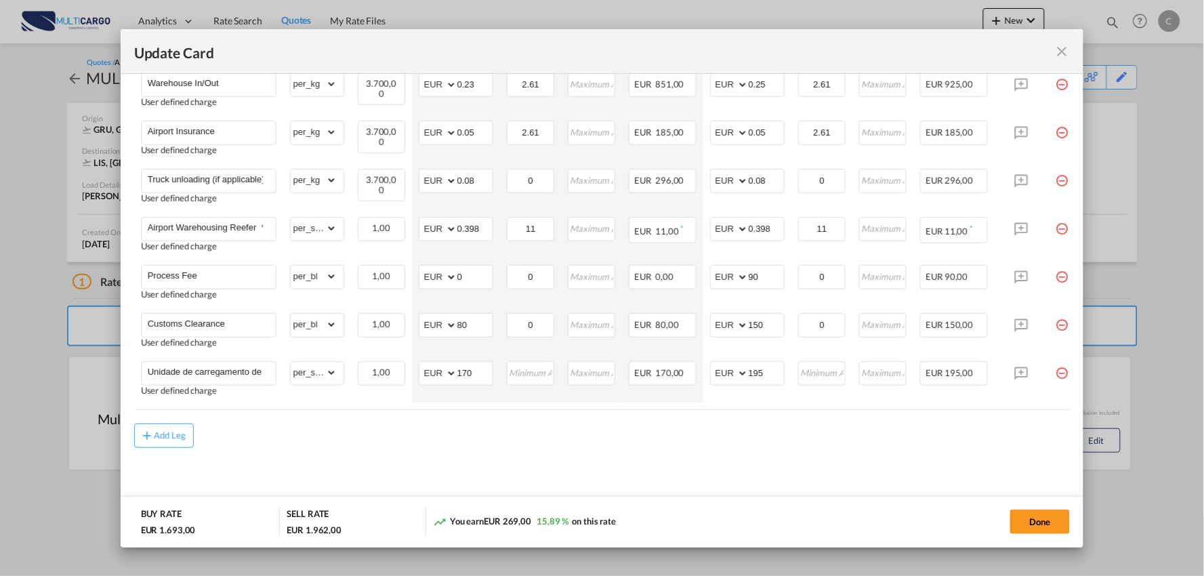
click at [438, 430] on div "Add Leg" at bounding box center [602, 436] width 937 height 24
click at [560, 430] on div "Add Leg" at bounding box center [602, 436] width 937 height 24
